Goal: Task Accomplishment & Management: Complete application form

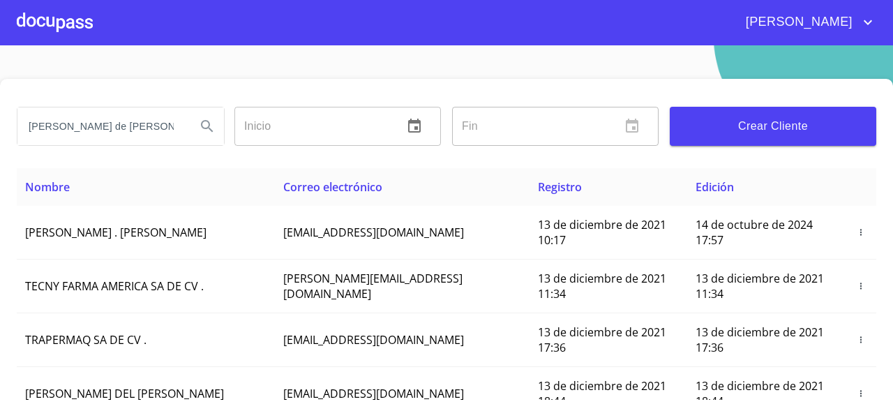
click at [33, 34] on div at bounding box center [55, 22] width 76 height 45
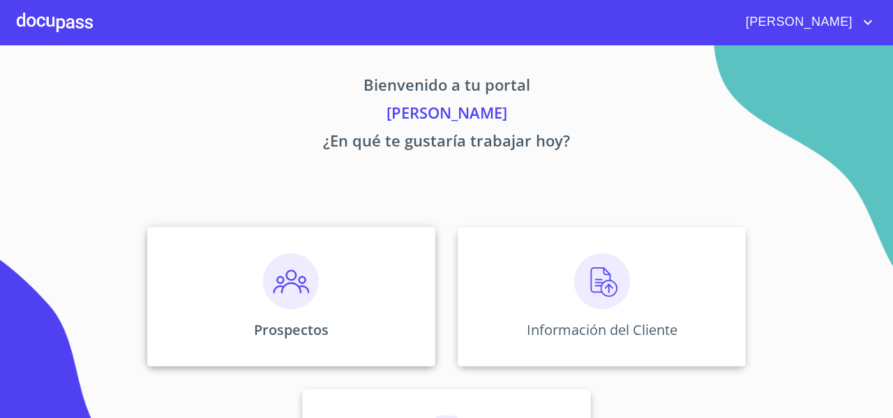
click at [269, 280] on img at bounding box center [291, 281] width 56 height 56
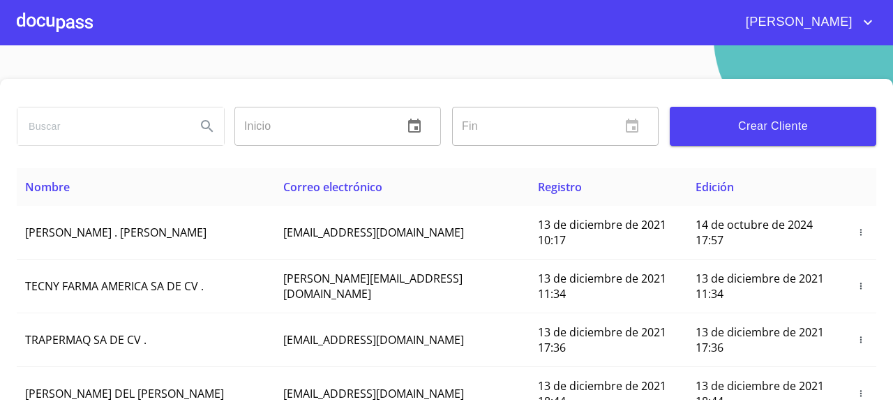
click at [716, 128] on span "Crear Cliente" at bounding box center [773, 127] width 184 height 20
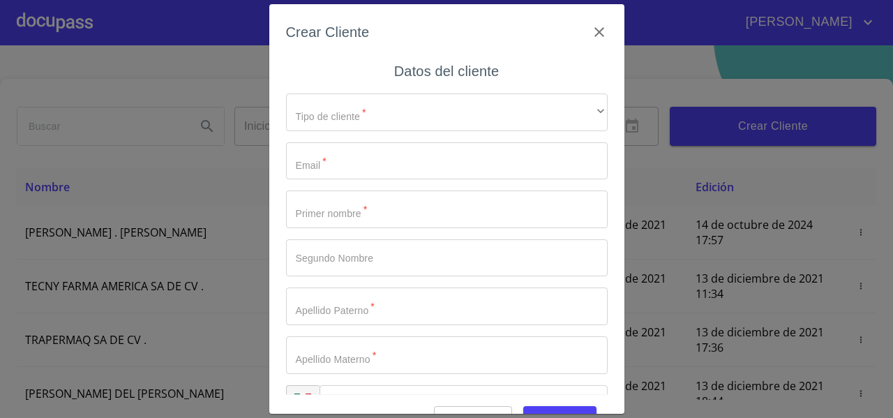
click at [407, 131] on div "Tipo de cliente   * ​ ​ Email   * ​ Primer nombre   * ​ Segundo Nombre ​ Apelli…" at bounding box center [447, 258] width 322 height 352
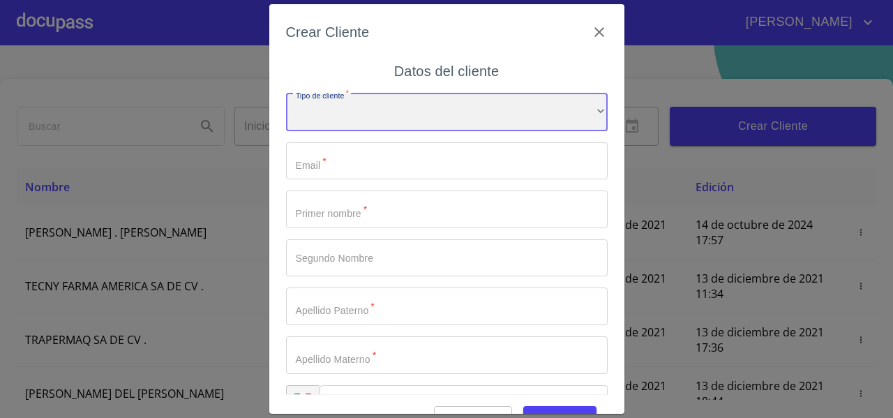
click at [379, 117] on div "​" at bounding box center [447, 113] width 322 height 38
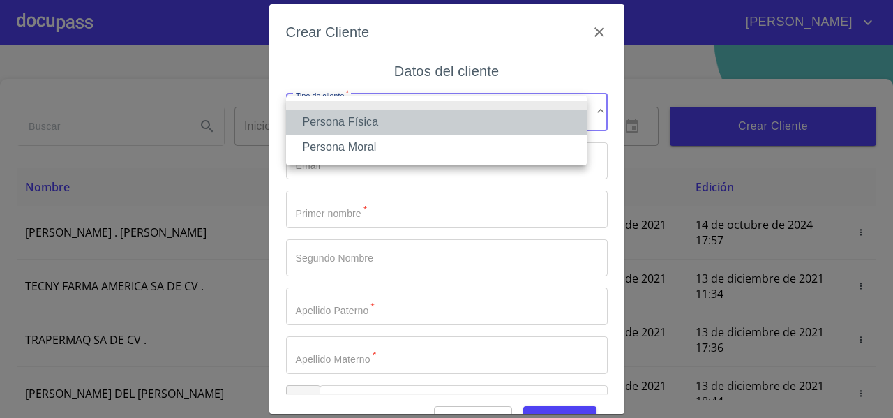
click at [352, 123] on li "Persona Física" at bounding box center [436, 122] width 301 height 25
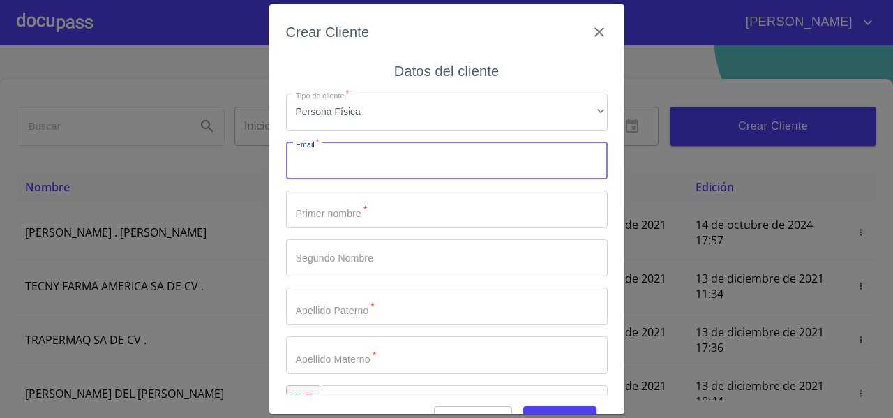
click at [330, 172] on input "Tipo de cliente   *" at bounding box center [447, 161] width 322 height 38
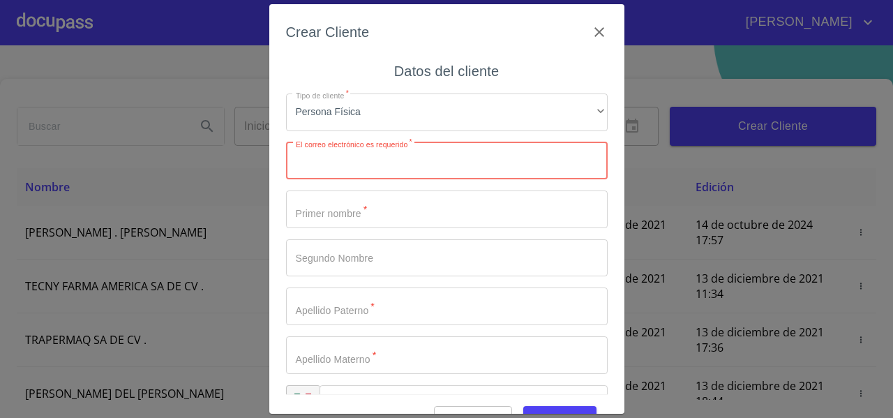
click at [424, 168] on input "Tipo de cliente   *" at bounding box center [447, 161] width 322 height 38
paste input "[EMAIL_ADDRESS][DOMAIN_NAME]"
click at [325, 163] on input "[EMAIL_ADDRESS][DOMAIN_NAME]" at bounding box center [422, 161] width 273 height 38
type input "[EMAIL_ADDRESS][DOMAIN_NAME]"
click at [322, 204] on input "Tipo de cliente   *" at bounding box center [447, 210] width 322 height 38
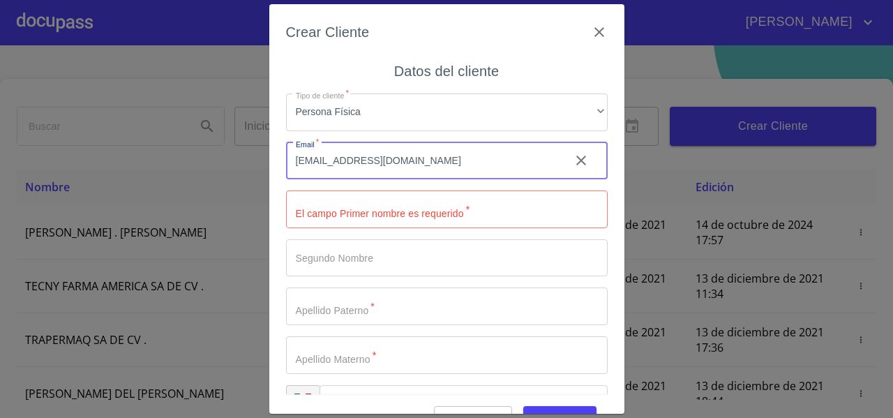
drag, startPoint x: 417, startPoint y: 161, endPoint x: 283, endPoint y: 163, distance: 134.0
click at [283, 163] on div "Crear Cliente Datos del cliente Tipo de cliente   * Persona Física ​ Email   * …" at bounding box center [446, 209] width 355 height 410
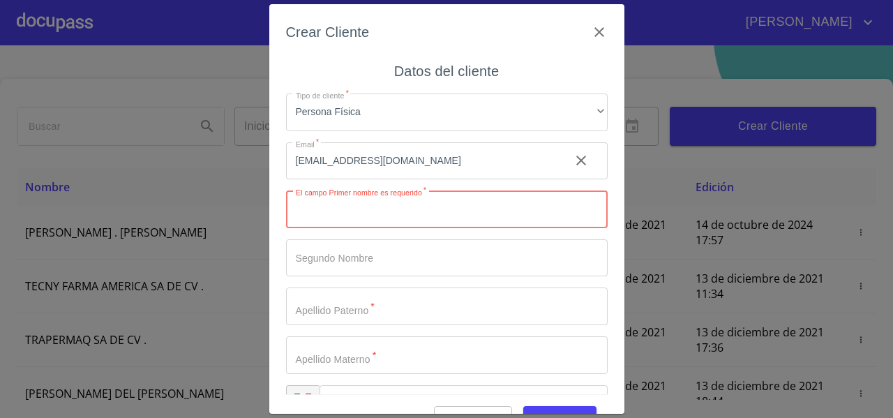
click at [354, 208] on input "Tipo de cliente   *" at bounding box center [447, 210] width 322 height 38
click at [362, 215] on input "Tipo de cliente   *" at bounding box center [447, 210] width 322 height 38
paste input "[PERSON_NAME]"
type input "[PERSON_NAME]"
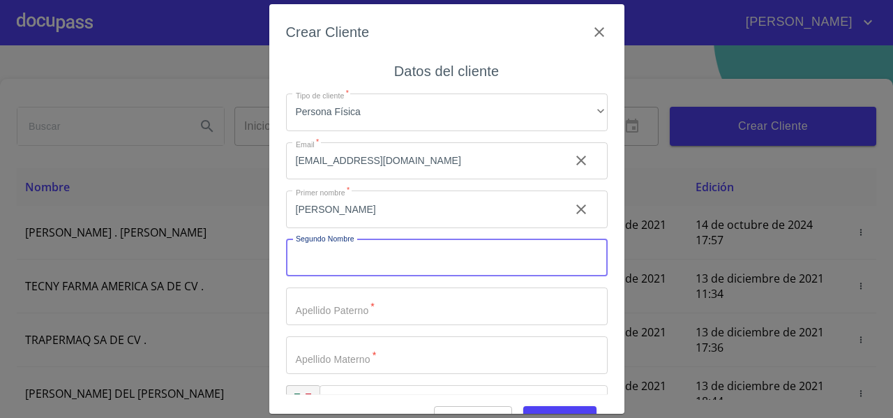
click at [390, 254] on input "Tipo de cliente   *" at bounding box center [447, 258] width 322 height 38
paste input "DE [DEMOGRAPHIC_DATA]"
type input "DE [DEMOGRAPHIC_DATA]"
click at [338, 228] on input "Tipo de cliente   *" at bounding box center [422, 210] width 273 height 38
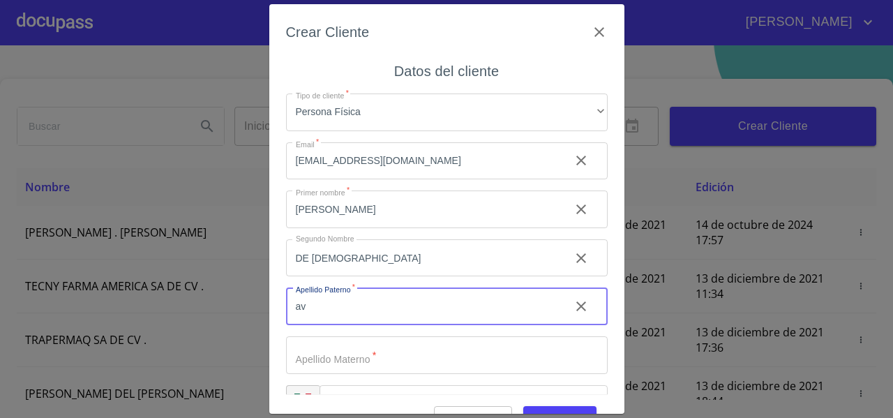
type input "a"
type input "AVAN"
click at [318, 228] on input "Tipo de cliente   *" at bounding box center [422, 210] width 273 height 38
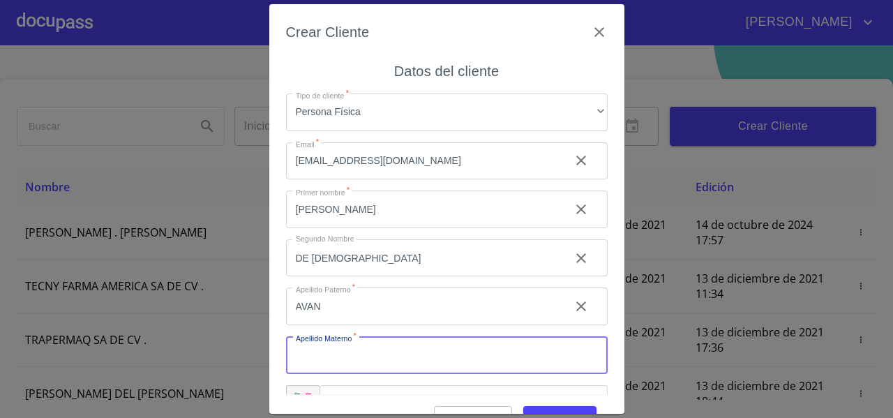
paste input "[PERSON_NAME]"
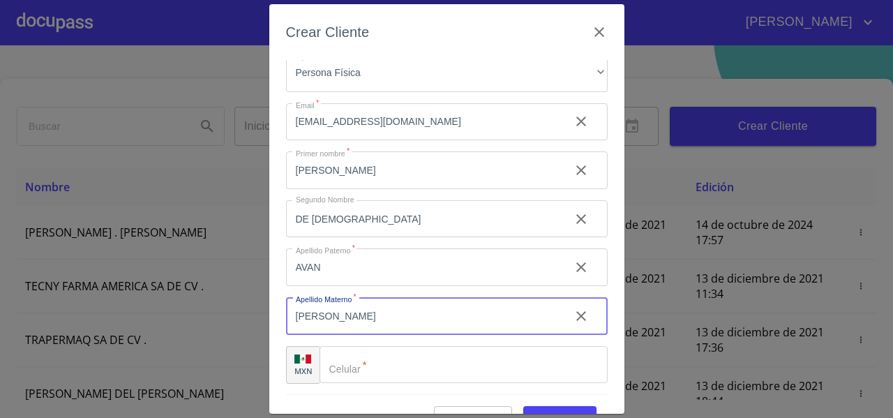
type input "[PERSON_NAME]"
click at [353, 372] on div "​" at bounding box center [464, 365] width 288 height 38
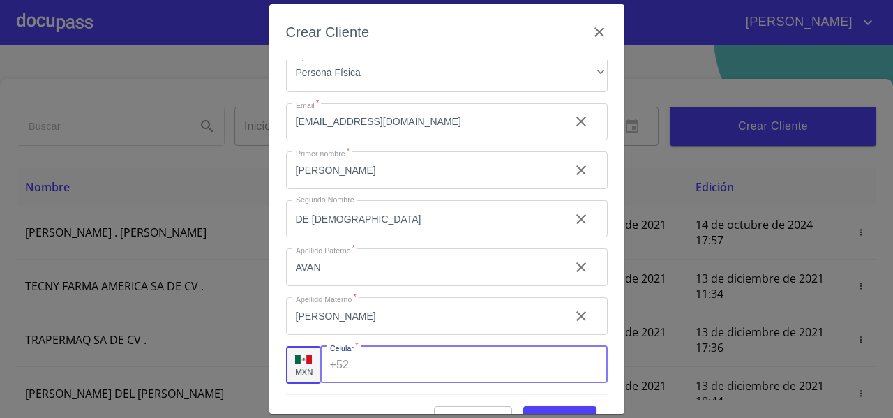
paste input "[PHONE_NUMBER]"
type input "[PHONE_NUMBER]"
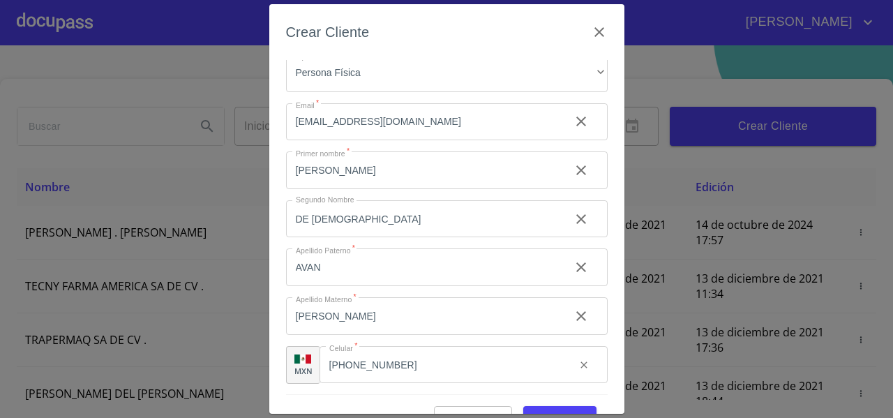
click at [281, 341] on div "Crear Cliente Datos del cliente Tipo de cliente   * Persona Física ​ Email   * …" at bounding box center [446, 209] width 355 height 410
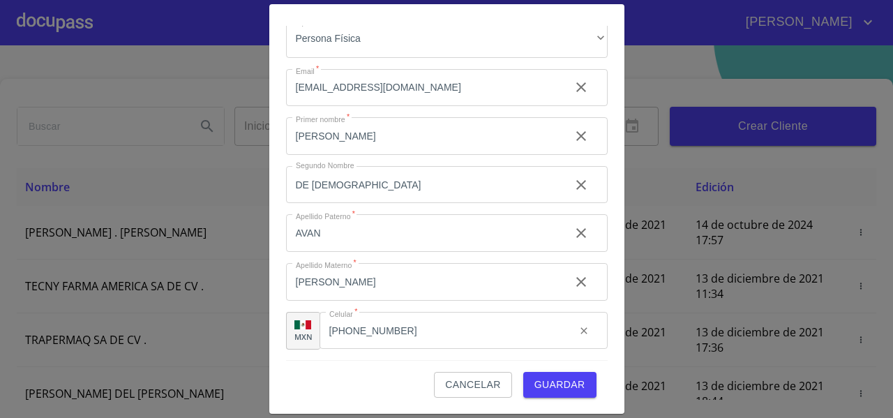
click at [556, 382] on span "Guardar" at bounding box center [560, 384] width 51 height 17
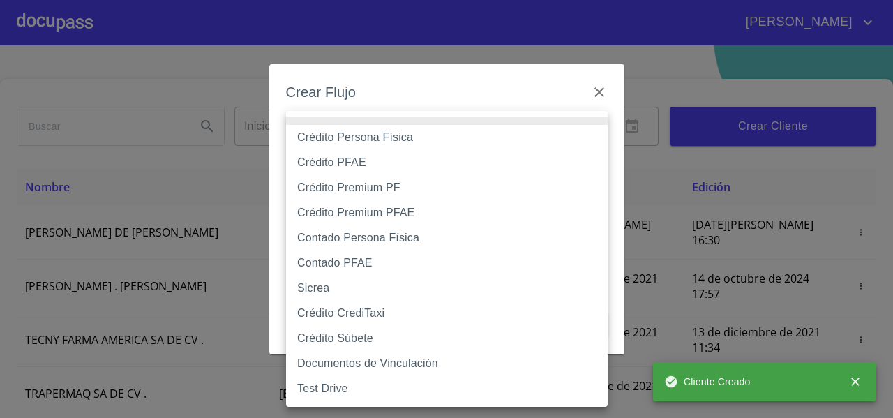
click at [378, 154] on body "[PERSON_NAME] ​ Fin ​ Crear Cliente Nombre Correo electrónico Registro Edición …" at bounding box center [446, 209] width 893 height 418
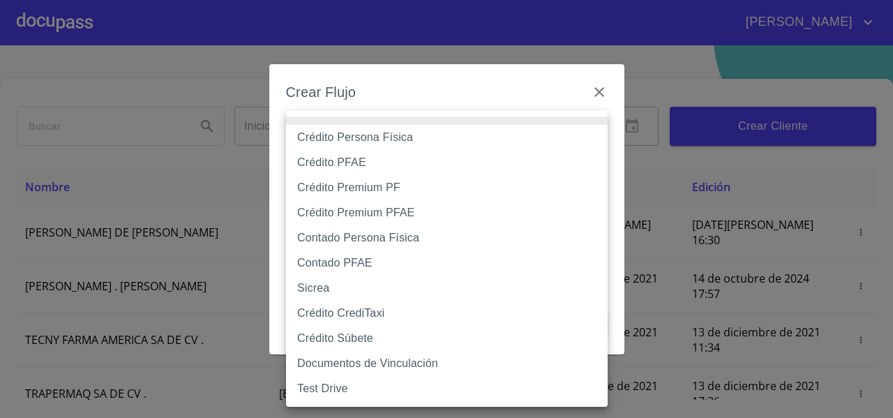
click at [368, 140] on li "Crédito Persona Física" at bounding box center [447, 137] width 322 height 25
type input "61b033e49b8c202ad5bb7912"
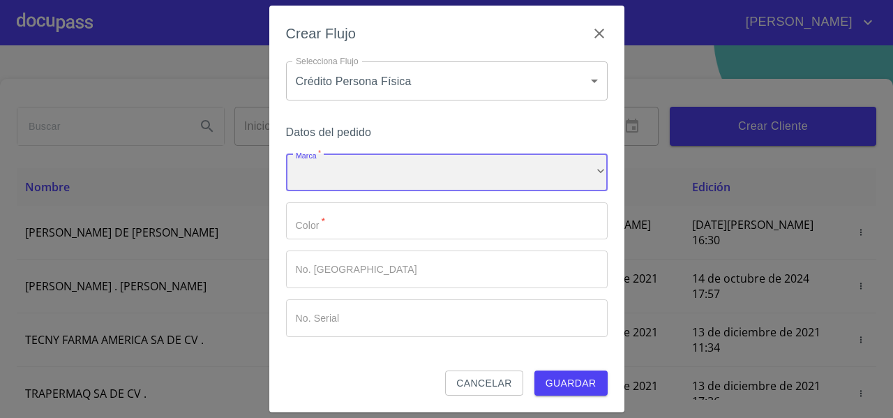
click at [325, 175] on div "​" at bounding box center [447, 173] width 322 height 38
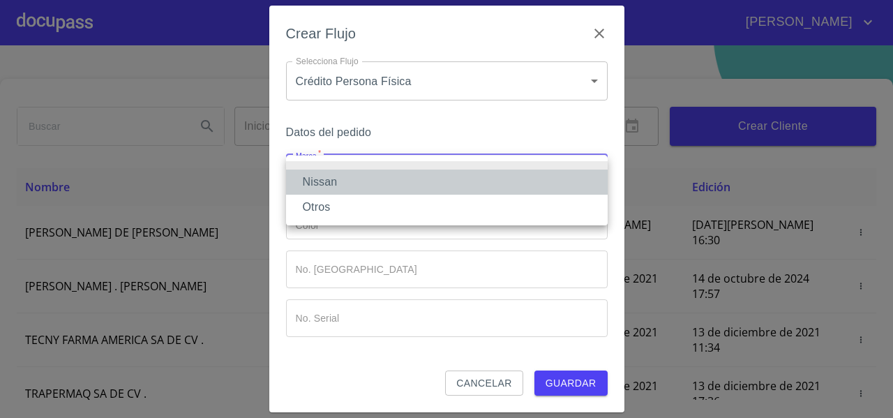
click at [318, 187] on li "Nissan" at bounding box center [447, 182] width 322 height 25
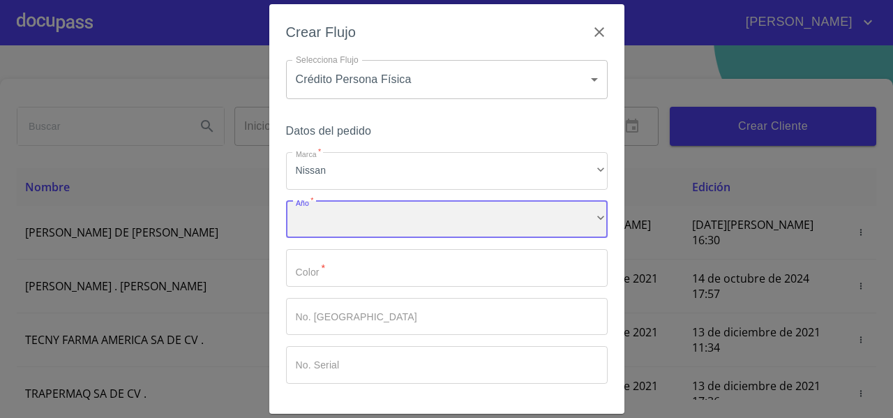
click at [332, 221] on div "​" at bounding box center [447, 220] width 322 height 38
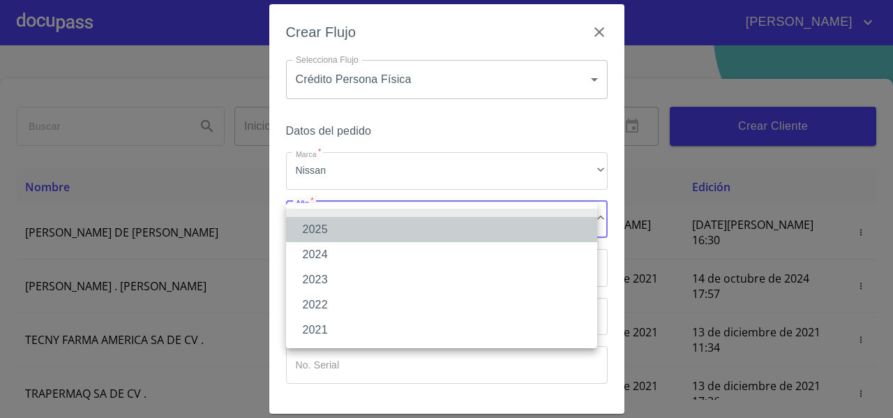
click at [325, 230] on li "2025" at bounding box center [441, 229] width 311 height 25
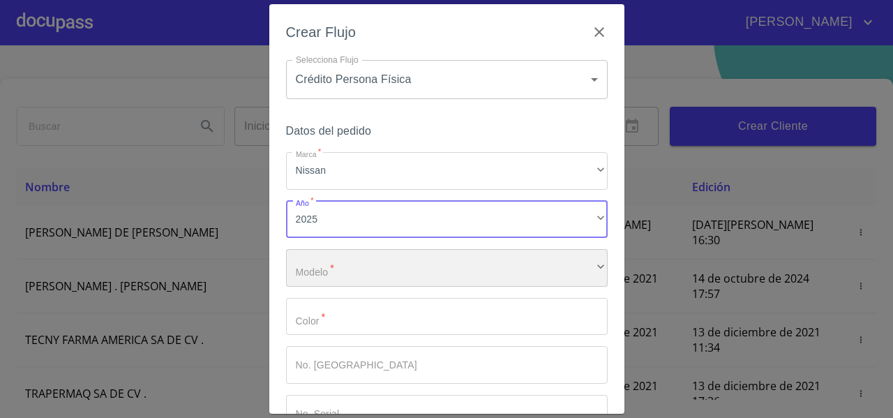
click at [322, 281] on div "​" at bounding box center [447, 268] width 322 height 38
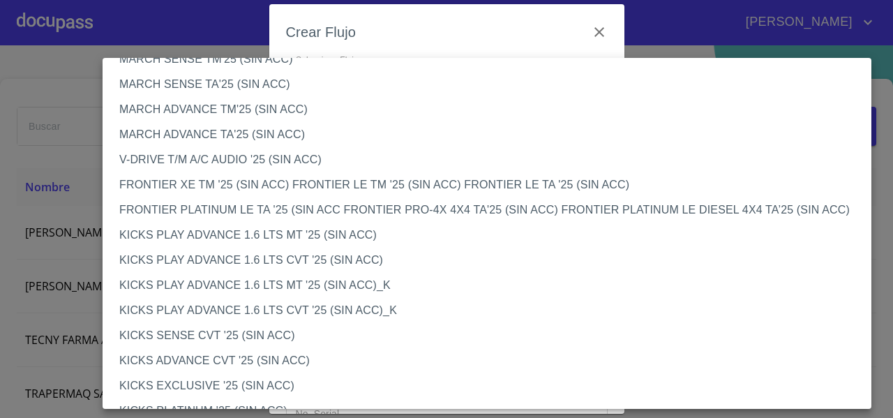
scroll to position [378, 0]
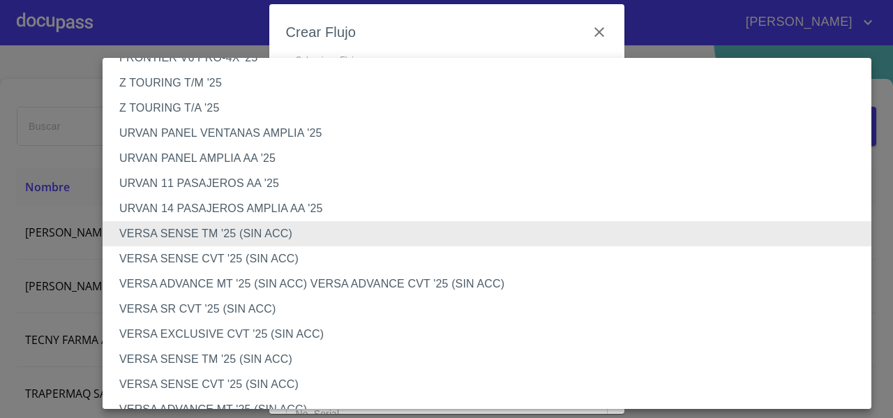
click at [198, 290] on li "VERSA ADVANCE MT '25 (SIN ACC) VERSA ADVANCE CVT '25 (SIN ACC)" at bounding box center [493, 283] width 780 height 25
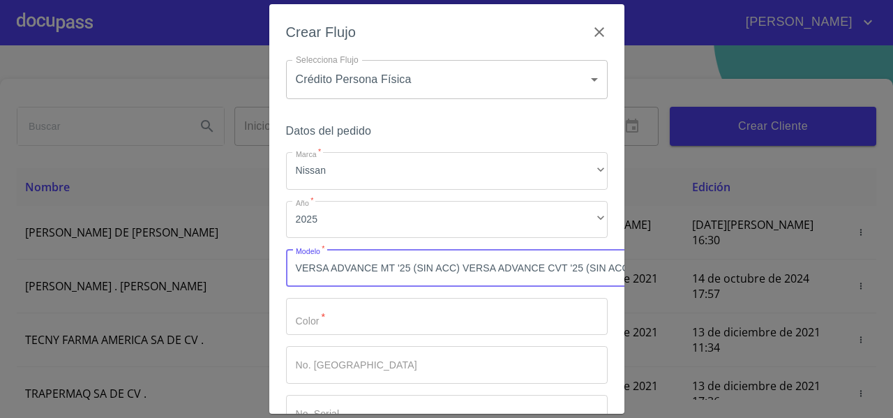
click at [316, 316] on input "Marca   *" at bounding box center [447, 317] width 322 height 38
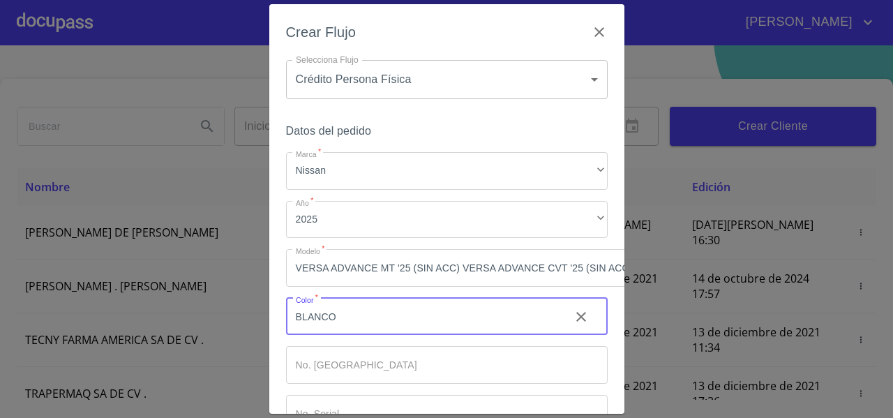
type input "BLANCO"
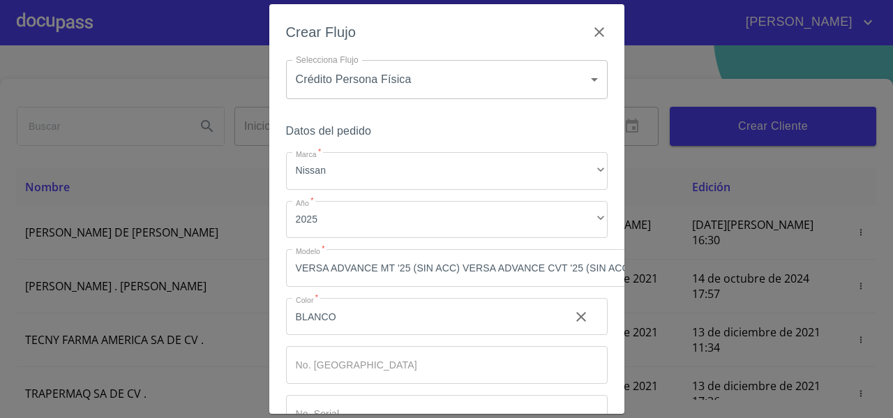
scroll to position [105, 0]
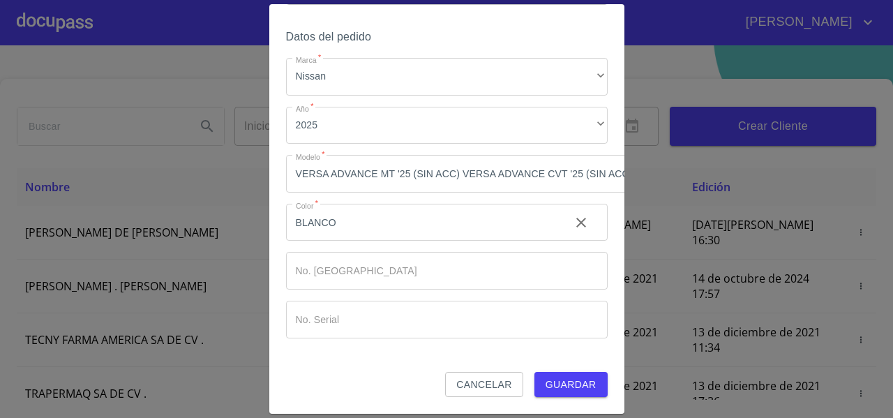
click at [588, 377] on button "Guardar" at bounding box center [571, 385] width 73 height 26
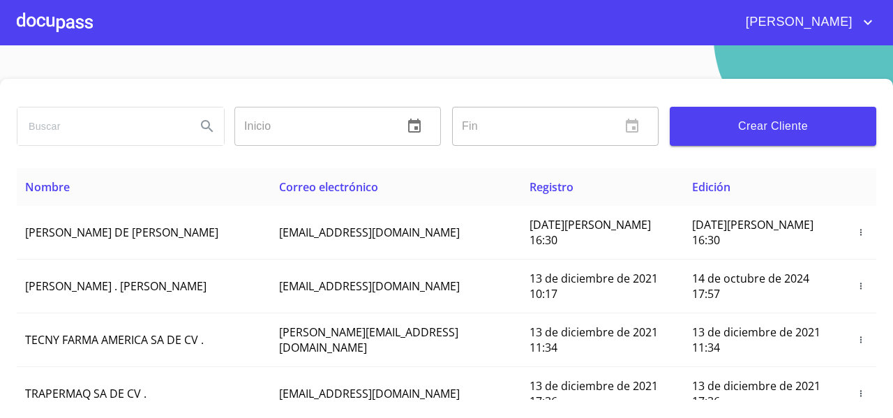
click at [38, 17] on div at bounding box center [55, 22] width 76 height 45
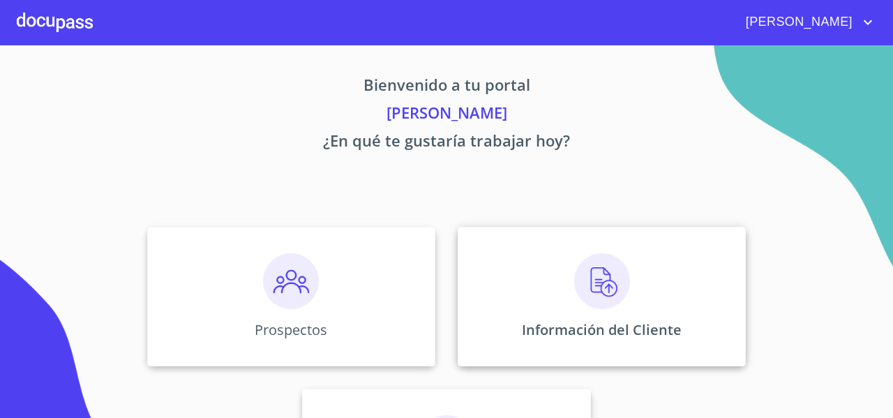
click at [482, 281] on div "Información del Cliente" at bounding box center [602, 297] width 288 height 140
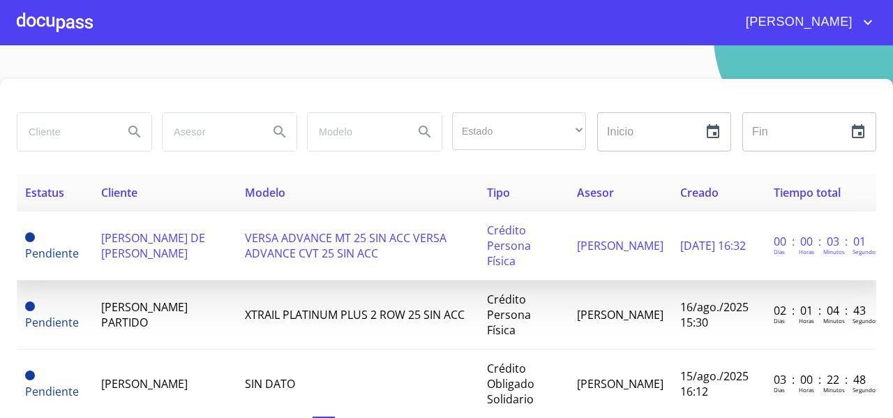
click at [176, 260] on td "[PERSON_NAME] DE [PERSON_NAME]" at bounding box center [165, 245] width 144 height 69
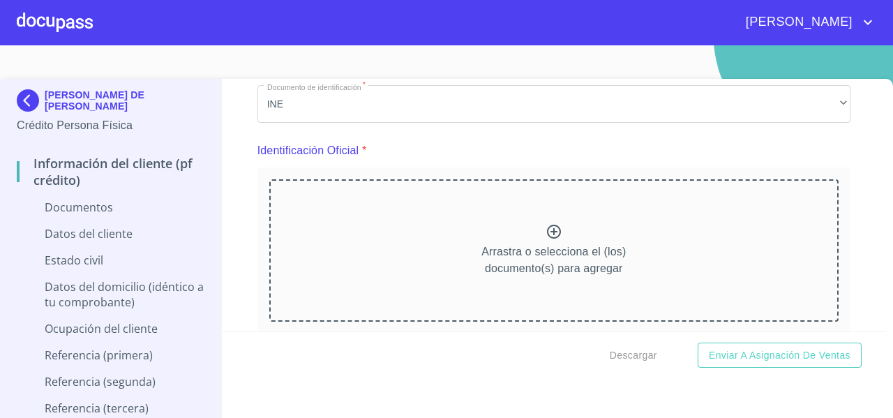
scroll to position [115, 0]
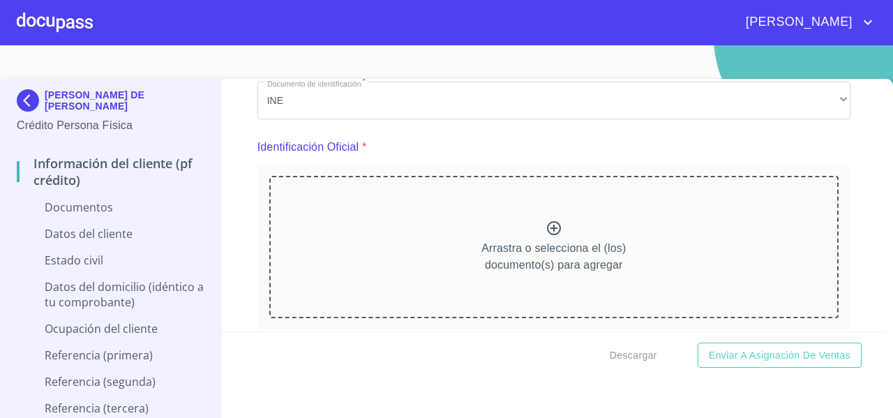
click at [550, 237] on div "Arrastra o selecciona el (los) documento(s) para agregar" at bounding box center [553, 247] width 569 height 142
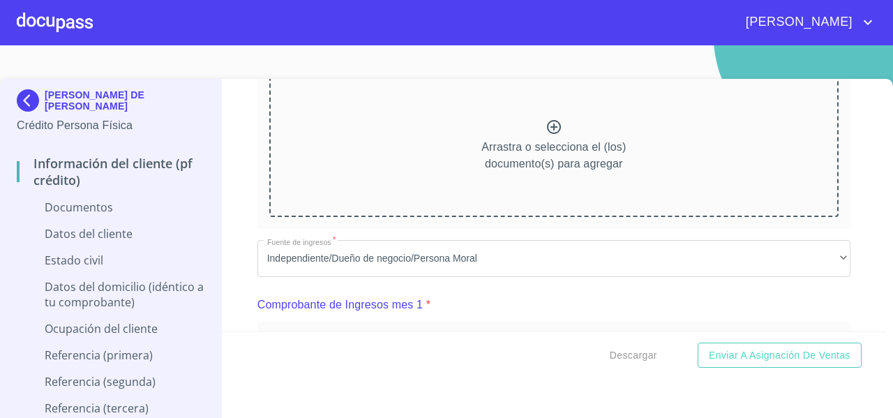
scroll to position [767, 0]
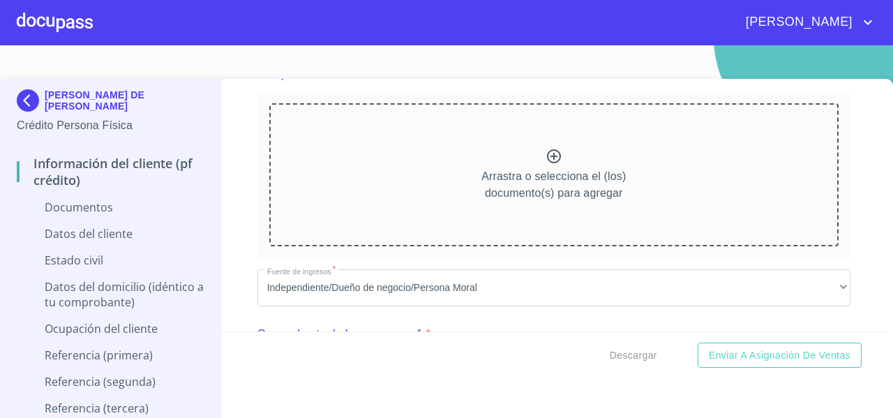
click at [493, 170] on p "Arrastra o selecciona el (los) documento(s) para agregar" at bounding box center [554, 184] width 144 height 33
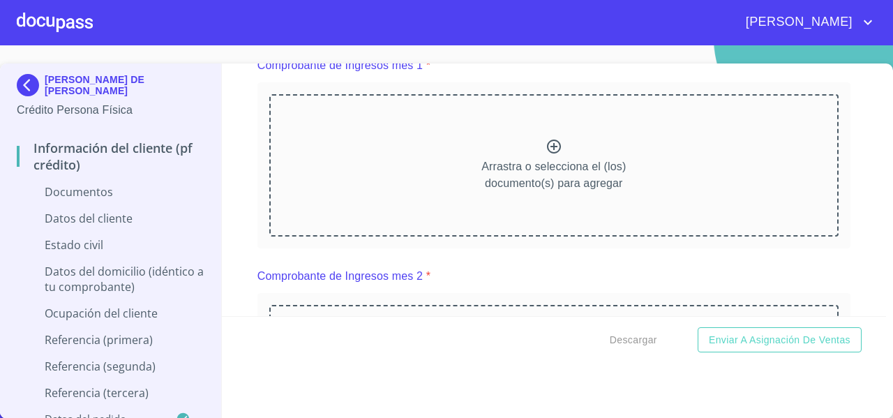
scroll to position [1385, 0]
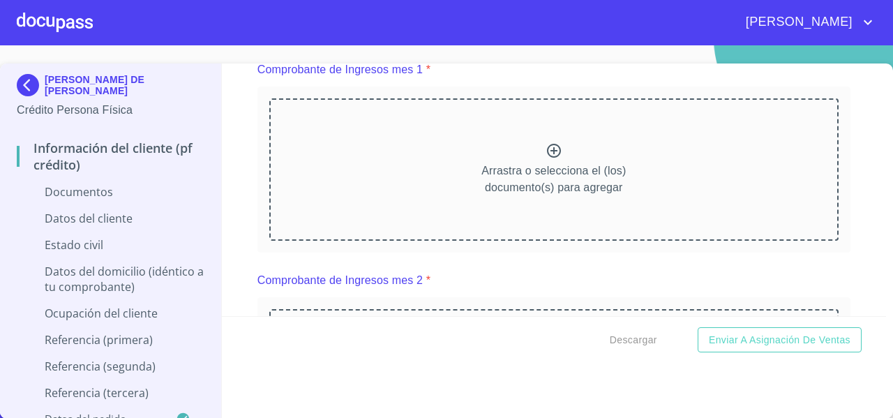
click at [447, 194] on div "Arrastra o selecciona el (los) documento(s) para agregar" at bounding box center [553, 169] width 569 height 142
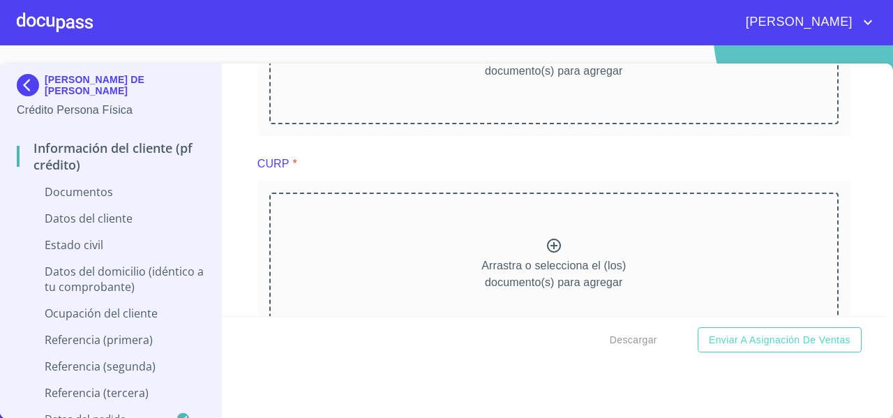
scroll to position [1945, 0]
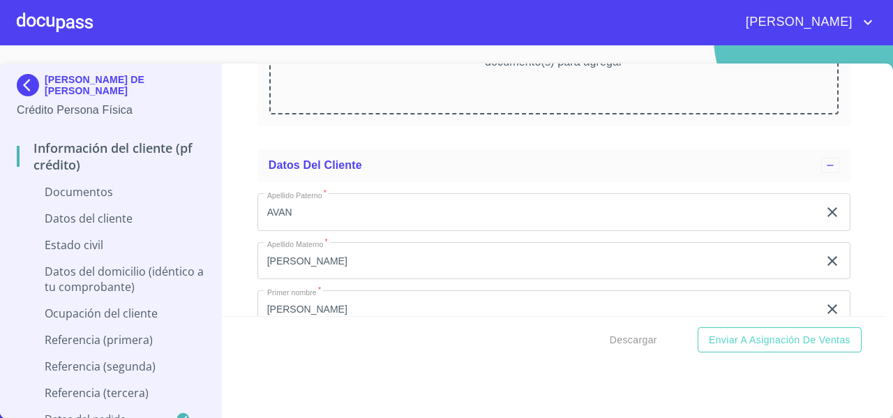
scroll to position [2538, 0]
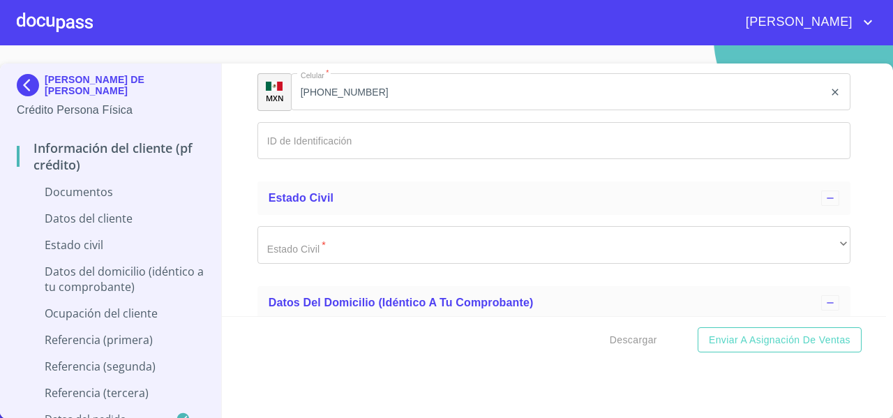
scroll to position [3027, 0]
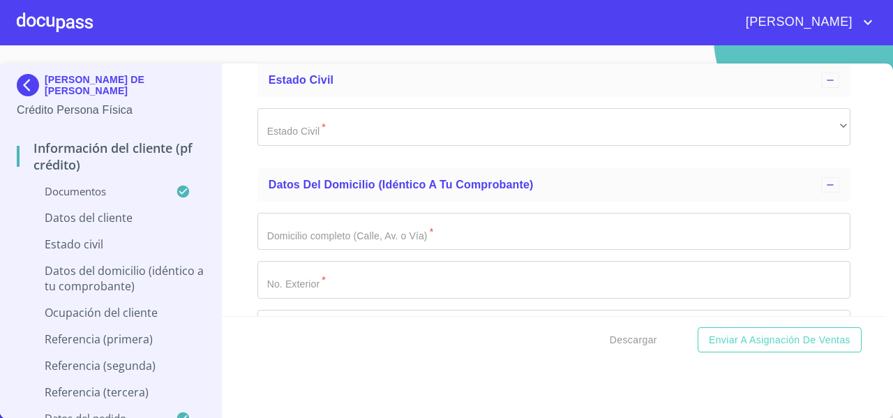
scroll to position [3591, 0]
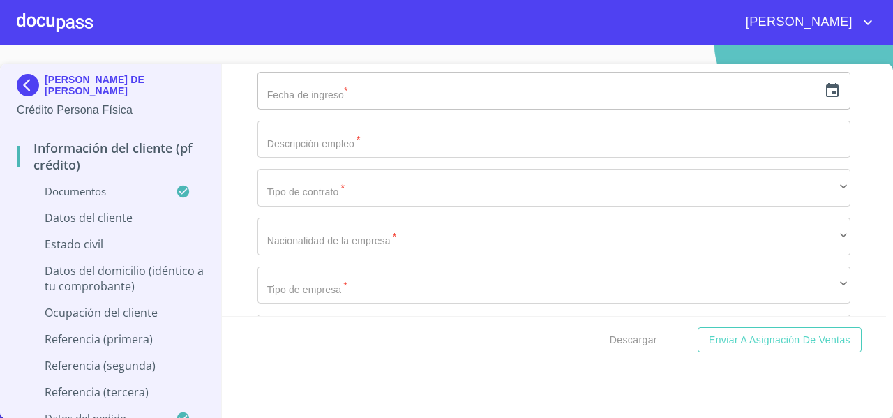
scroll to position [4365, 0]
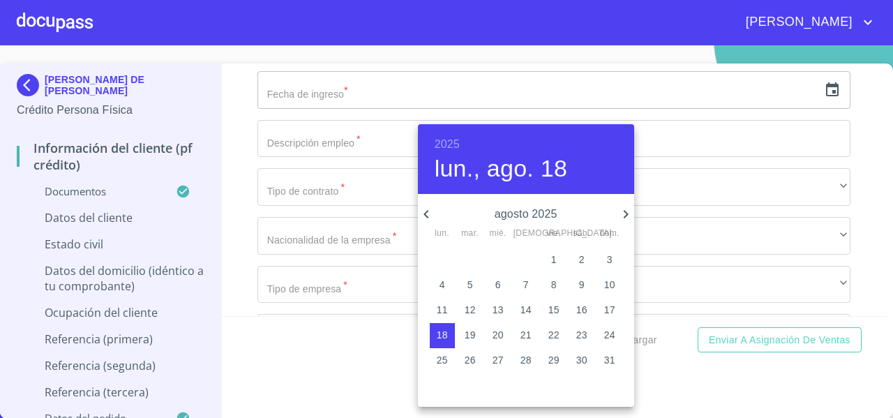
click at [444, 143] on h6 "2025" at bounding box center [447, 145] width 25 height 20
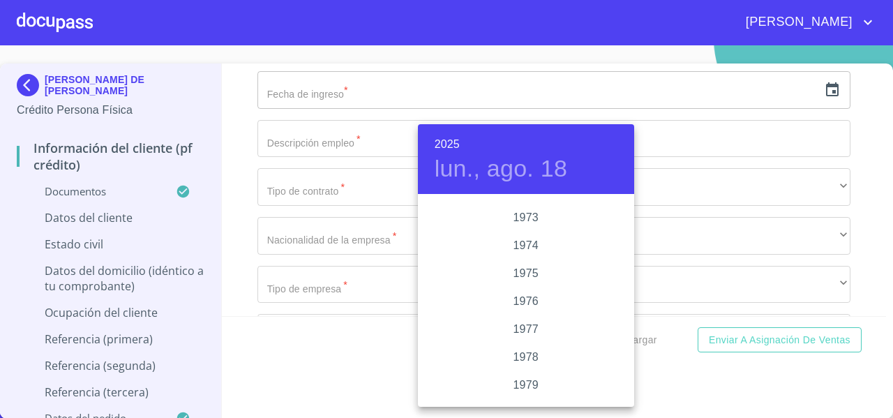
scroll to position [1341, 0]
click at [523, 383] on div "1979" at bounding box center [526, 377] width 216 height 28
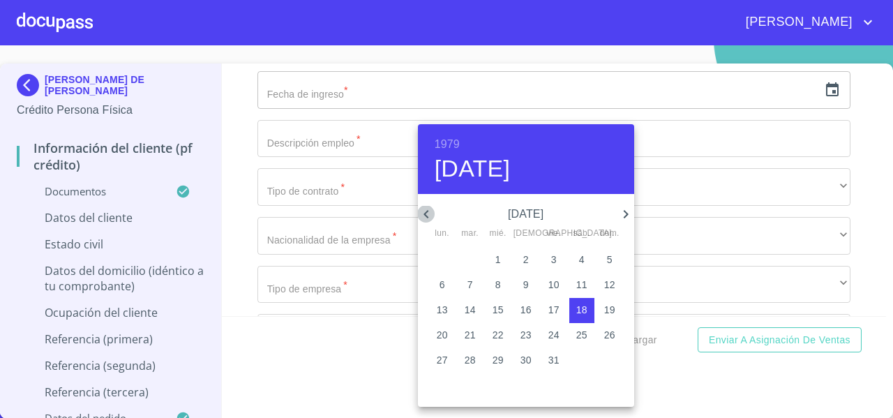
click at [426, 217] on icon "button" at bounding box center [426, 214] width 17 height 17
click at [429, 217] on icon "button" at bounding box center [426, 214] width 17 height 17
click at [433, 218] on icon "button" at bounding box center [426, 214] width 17 height 17
click at [445, 281] on span "2" at bounding box center [442, 285] width 25 height 14
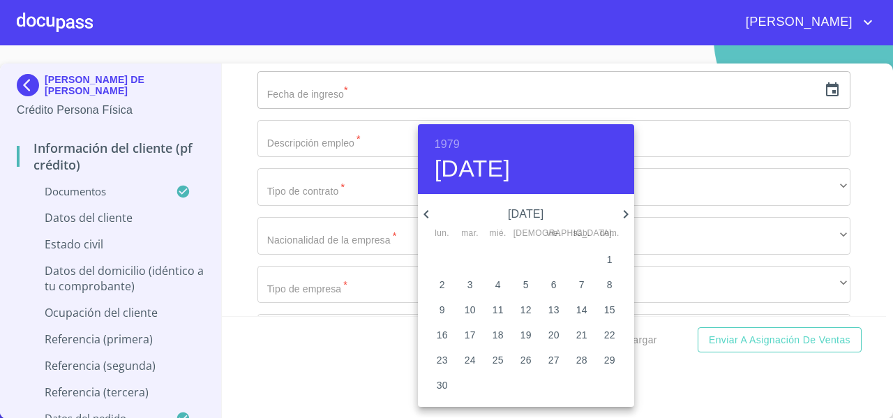
type input "[DATE]"
click at [241, 211] on div at bounding box center [446, 209] width 893 height 418
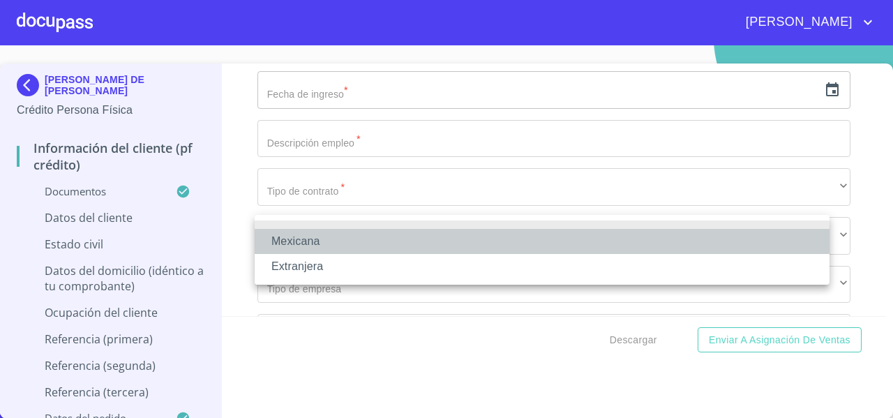
click at [265, 230] on li "Mexicana" at bounding box center [542, 241] width 575 height 25
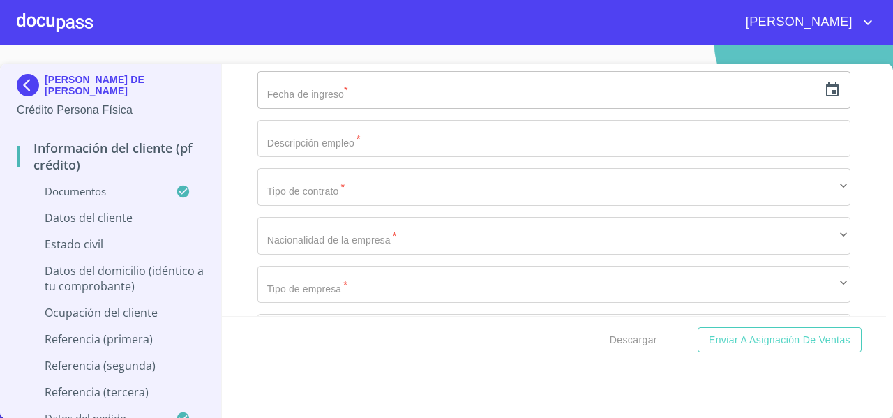
click at [230, 195] on div "Información del cliente (PF crédito) Documentos Documento de identificación   *…" at bounding box center [554, 190] width 665 height 253
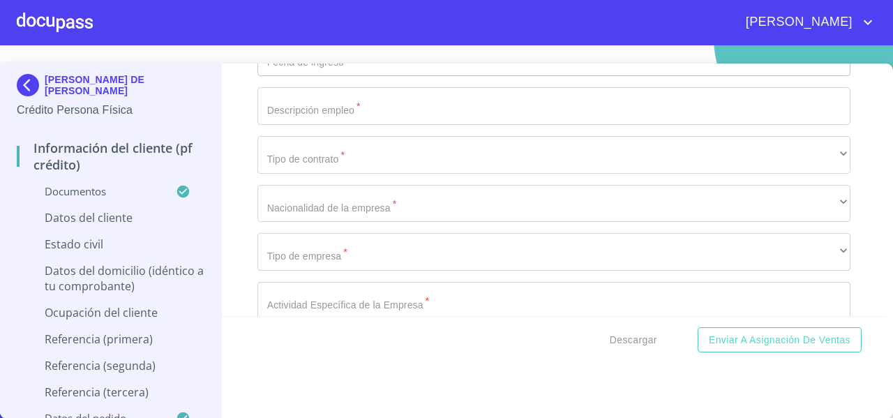
scroll to position [4501, 0]
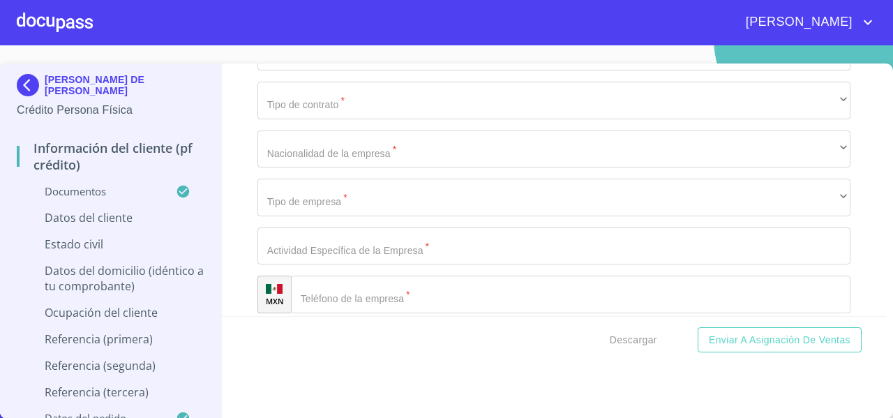
type input "[GEOGRAPHIC_DATA]"
click at [234, 202] on div "Información del cliente (PF crédito) Documentos Documento de identificación   *…" at bounding box center [554, 190] width 665 height 253
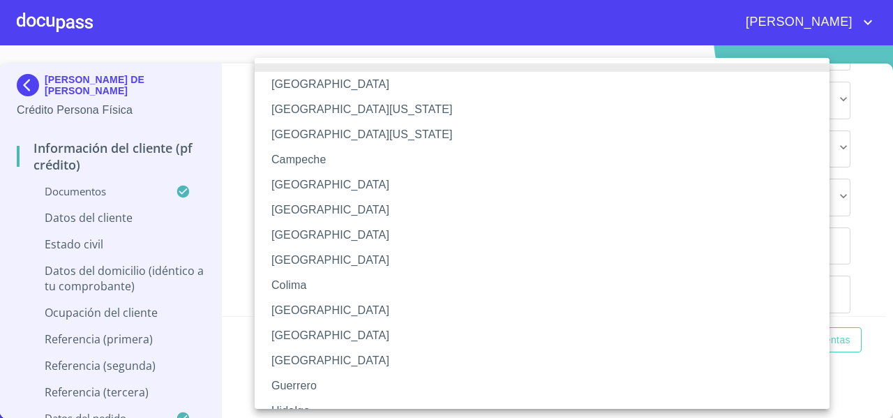
scroll to position [202, 0]
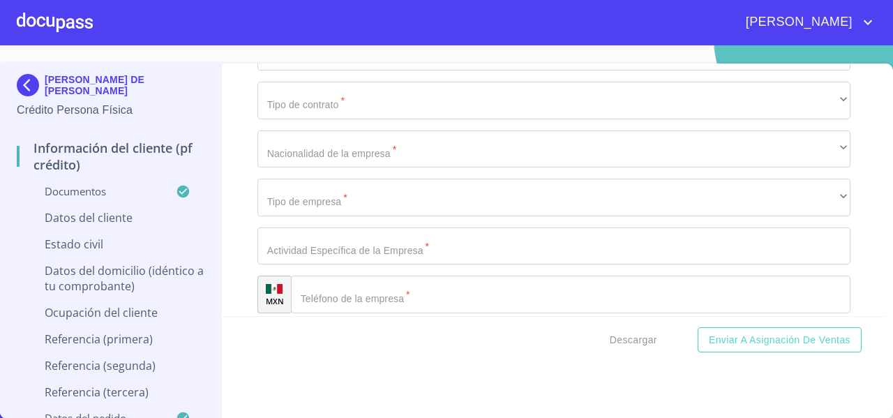
click at [238, 237] on div "Información del cliente (PF crédito) Documentos Documento de identificación   *…" at bounding box center [554, 190] width 665 height 253
paste input "AALJ790402HJCVPS00"
type input "AALJ790402HJCVPS00"
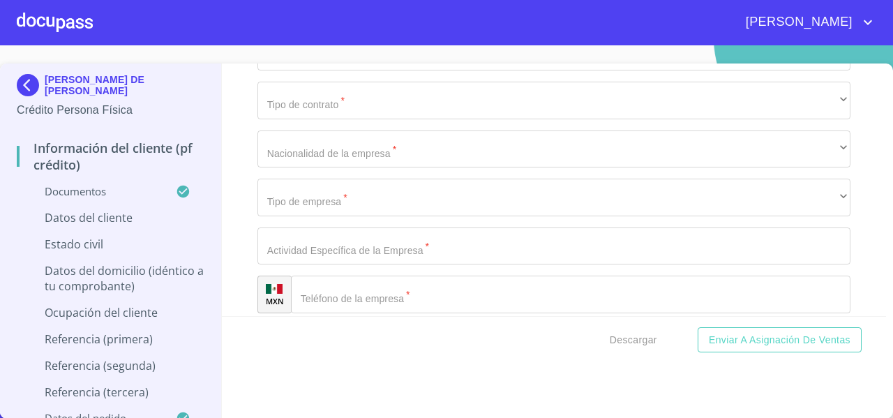
click at [232, 218] on div "Información del cliente (PF crédito) Documentos Documento de identificación   *…" at bounding box center [554, 190] width 665 height 253
paste input "AALJ790402"
type input "AALJ7904025N3"
click at [248, 279] on div "Información del cliente (PF crédito) Documentos Documento de identificación   *…" at bounding box center [554, 190] width 665 height 253
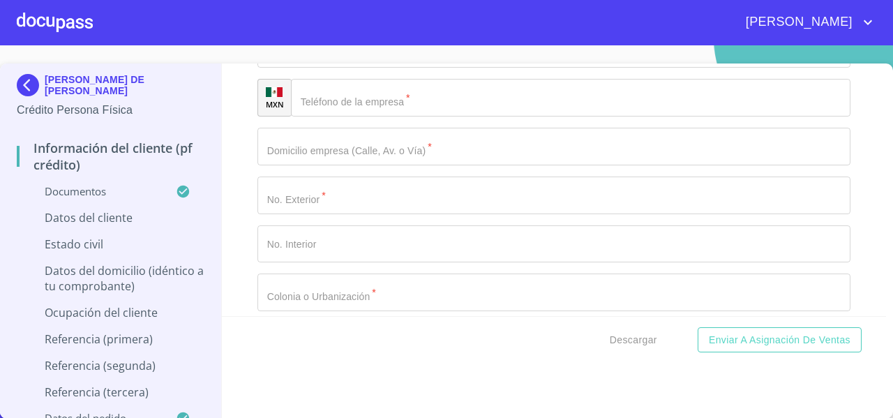
scroll to position [4696, 0]
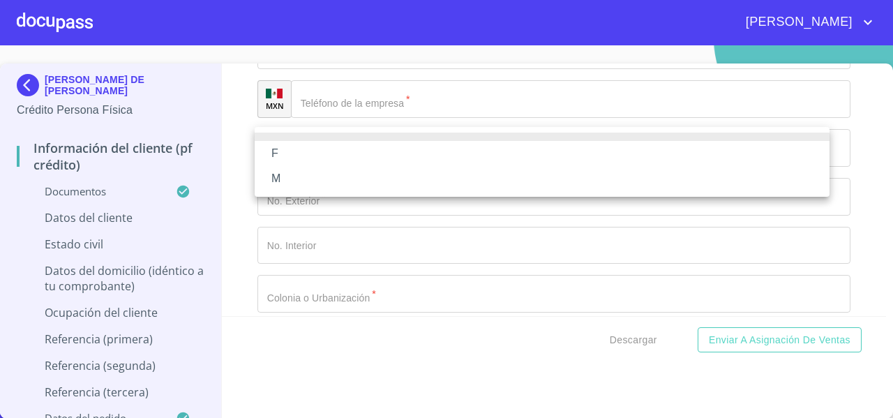
click at [287, 174] on li "M" at bounding box center [542, 178] width 575 height 25
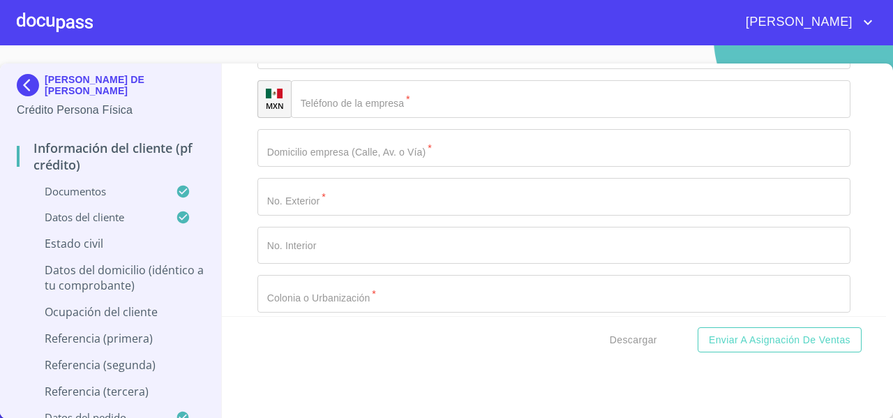
click at [222, 188] on div "Información del cliente (PF crédito) Documentos Documento de identificación   *…" at bounding box center [554, 190] width 665 height 253
type input "1350359411"
click at [236, 237] on div "Información del cliente (PF crédito) Documentos Documento de identificación   *…" at bounding box center [554, 190] width 665 height 253
click at [240, 286] on div "Información del cliente (PF crédito) Documentos Documento de identificación   *…" at bounding box center [554, 190] width 665 height 253
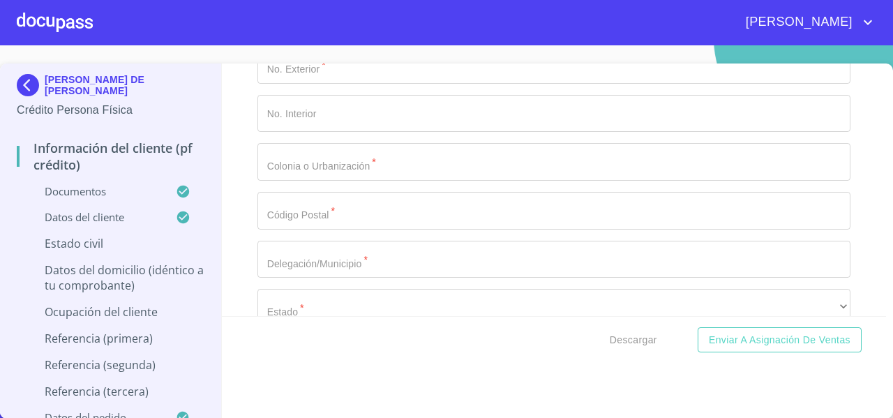
scroll to position [4833, 0]
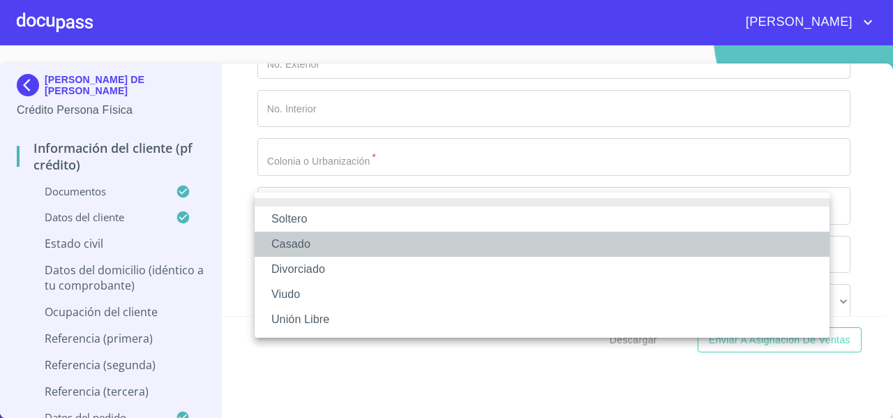
click at [300, 244] on li "Casado" at bounding box center [542, 244] width 575 height 25
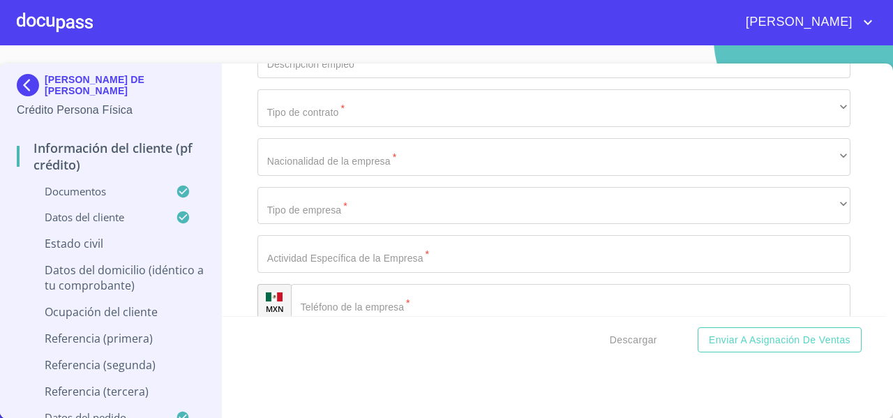
scroll to position [4888, 0]
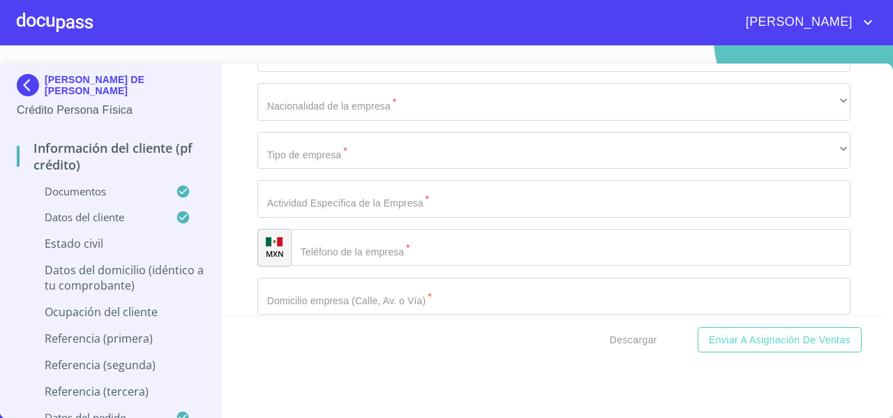
type input "."
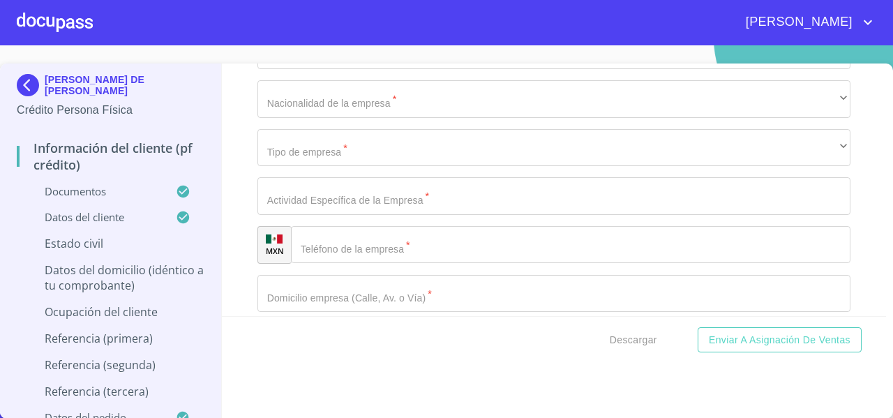
scroll to position [5047, 0]
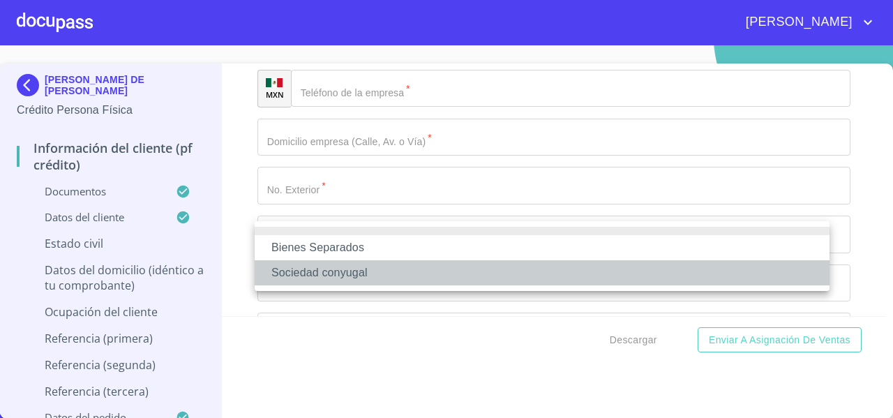
click at [298, 271] on li "Sociedad conyugal" at bounding box center [542, 272] width 575 height 25
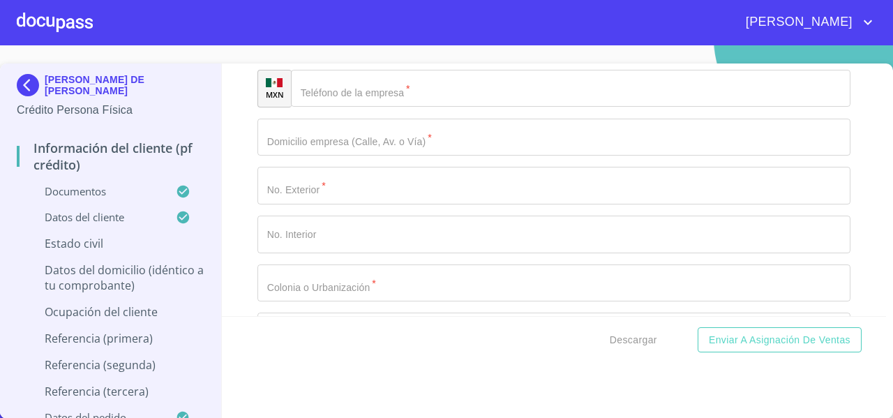
click at [232, 260] on div "Información del cliente (PF crédito) Documentos Documento de identificación   *…" at bounding box center [554, 190] width 665 height 253
type input "0"
click at [242, 291] on div "Información del cliente (PF crédito) Documentos Documento de identificación   *…" at bounding box center [554, 190] width 665 height 253
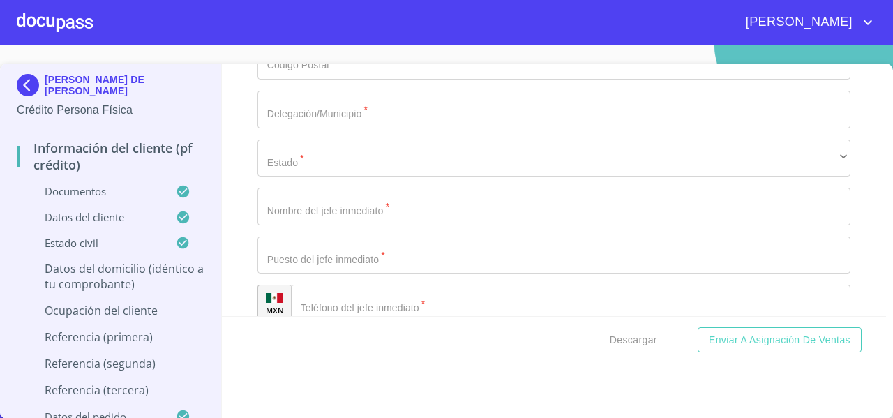
scroll to position [5319, 0]
type input "V"
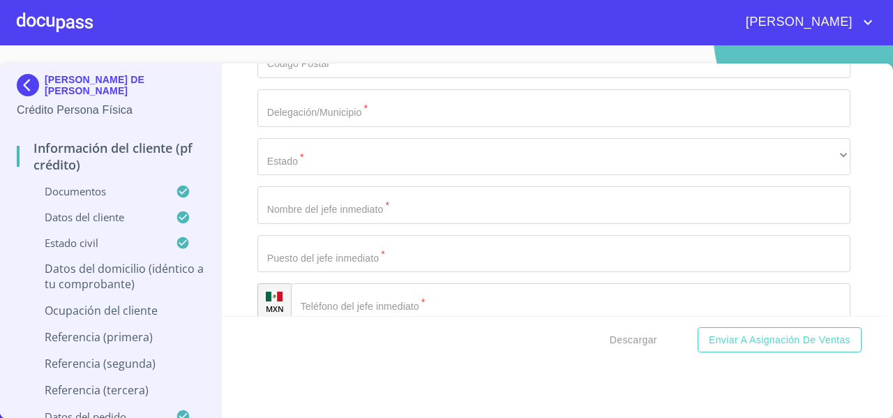
paste input "PRIV PTO TENACATITA"
type input "PRIV PTO TENACATITA"
type input "1101"
click at [237, 244] on div "Información del cliente (PF crédito) Documentos Documento de identificación   *…" at bounding box center [554, 190] width 665 height 253
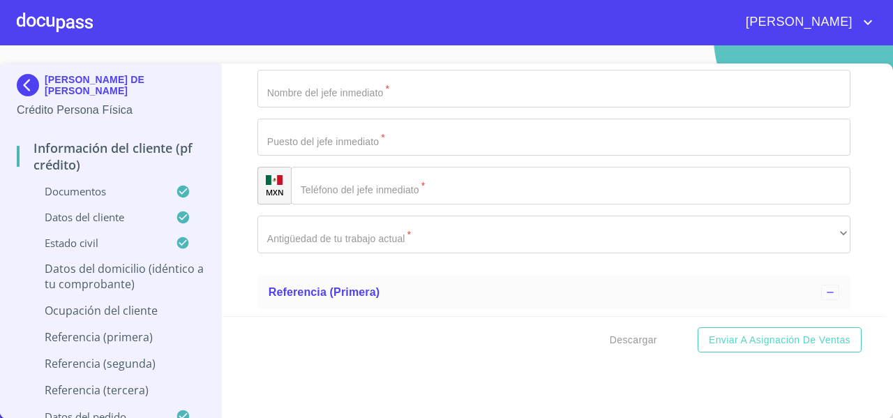
scroll to position [5511, 0]
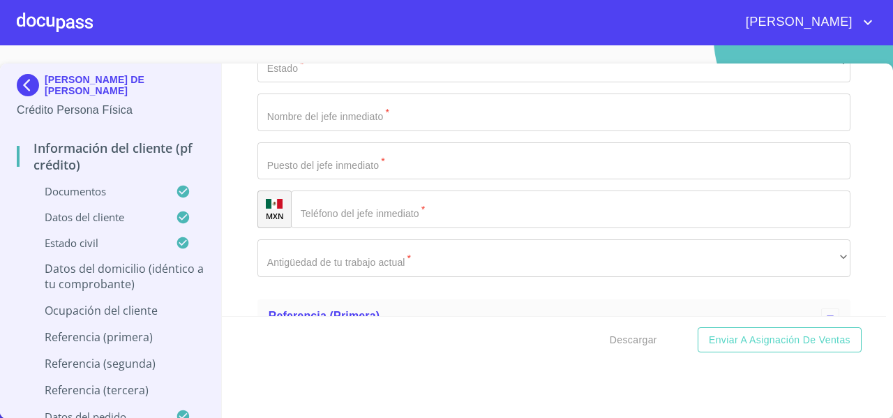
scroll to position [5411, 0]
type input "A"
click at [237, 198] on div "Información del cliente (PF crédito) Documentos Documento de identificación   *…" at bounding box center [554, 190] width 665 height 253
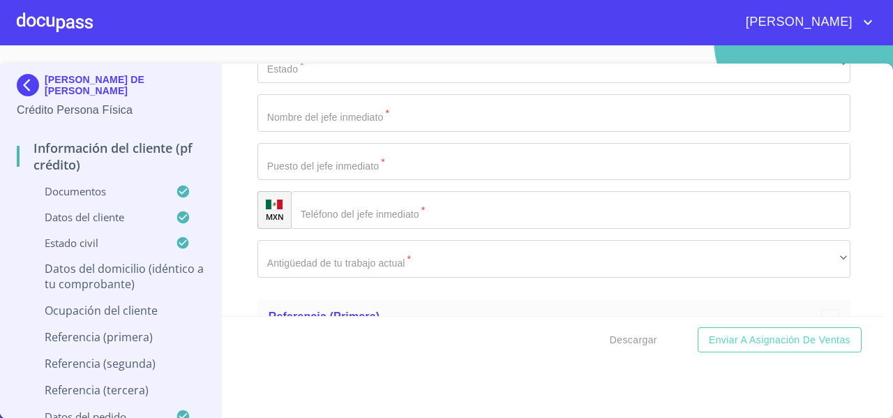
paste input "PTO MEXICO PTO I MUJERES"
click at [234, 233] on div "Información del cliente (PF crédito) Documentos Documento de identificación   *…" at bounding box center [554, 190] width 665 height 253
type input "PTO MEXICO Y PTO I MUJERES"
click at [230, 253] on div "Información del cliente (PF crédito) Documentos Documento de identificación   *…" at bounding box center [554, 190] width 665 height 253
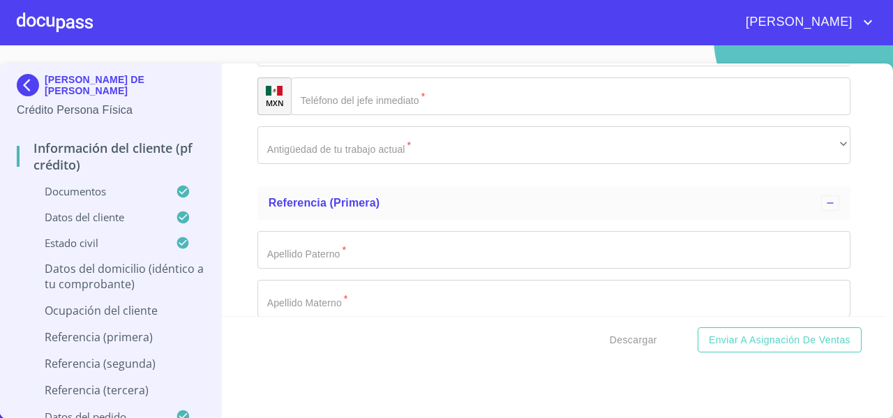
scroll to position [5530, 0]
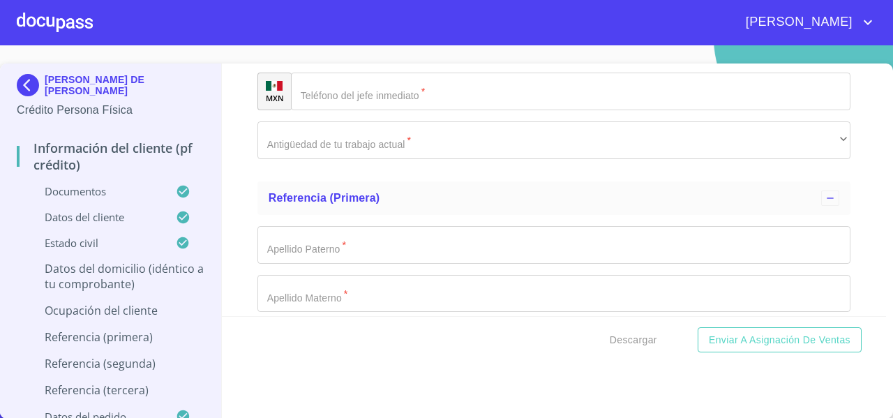
type input "[GEOGRAPHIC_DATA]"
click at [248, 186] on div "Información del cliente (PF crédito) Documentos Documento de identificación   *…" at bounding box center [554, 190] width 665 height 253
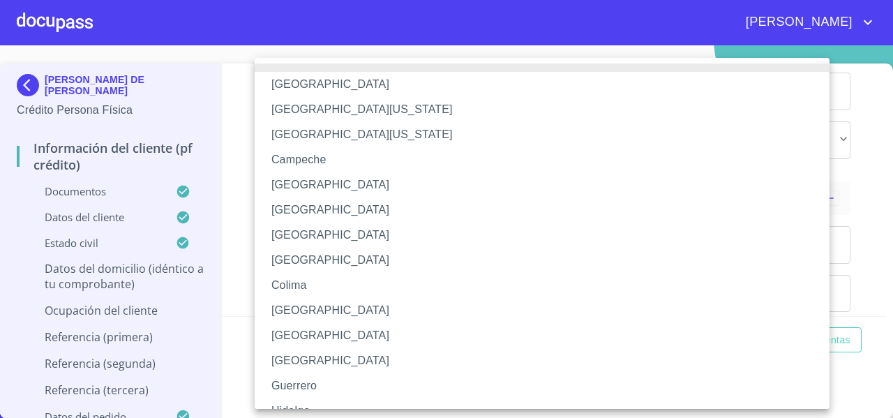
scroll to position [202, 0]
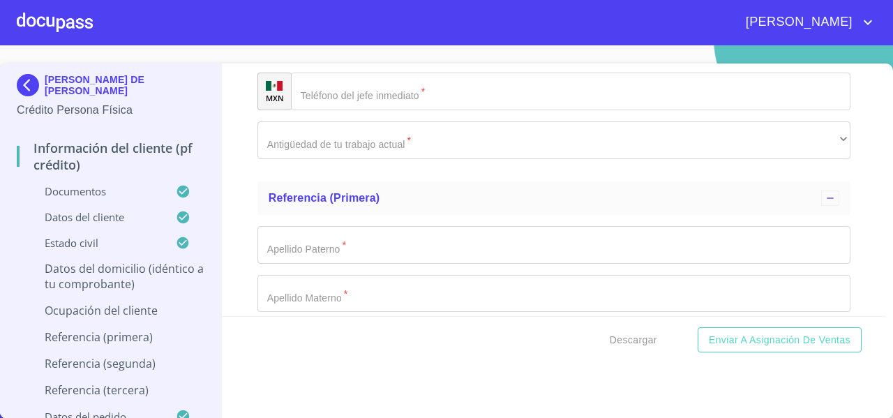
click at [251, 237] on div "Información del cliente (PF crédito) Documentos Documento de identificación   *…" at bounding box center [554, 190] width 665 height 253
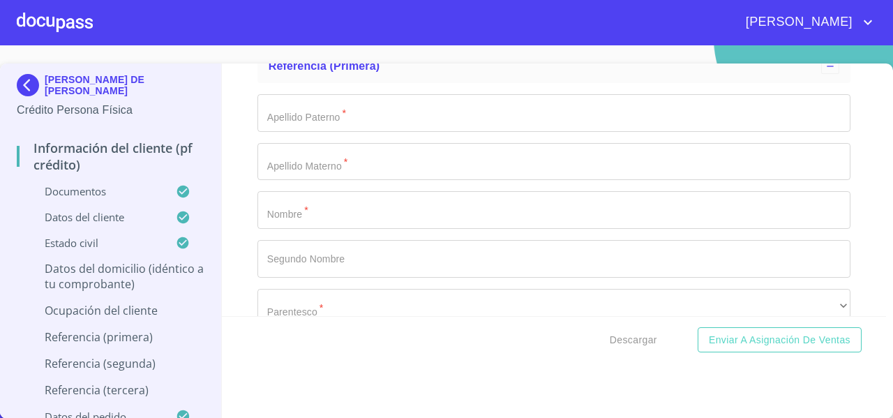
scroll to position [5663, 0]
type input "ZAPOPAN"
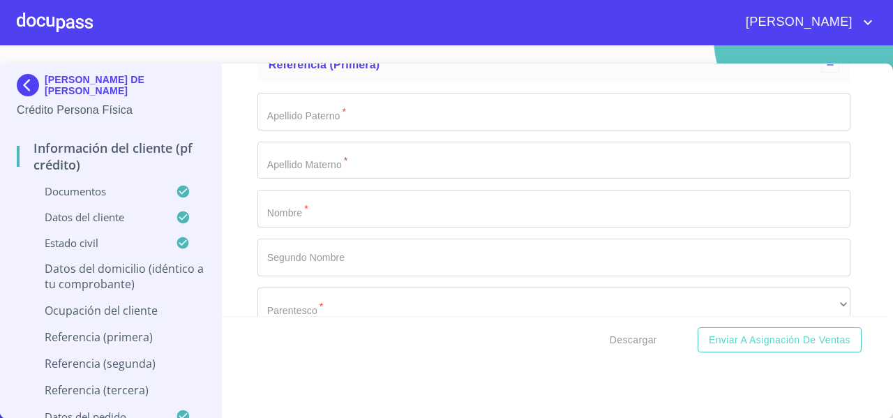
paste input "MIRAMAR 2DA ETAPA"
type input "MIRAMAR 2DA ETAPA"
paste input "45060"
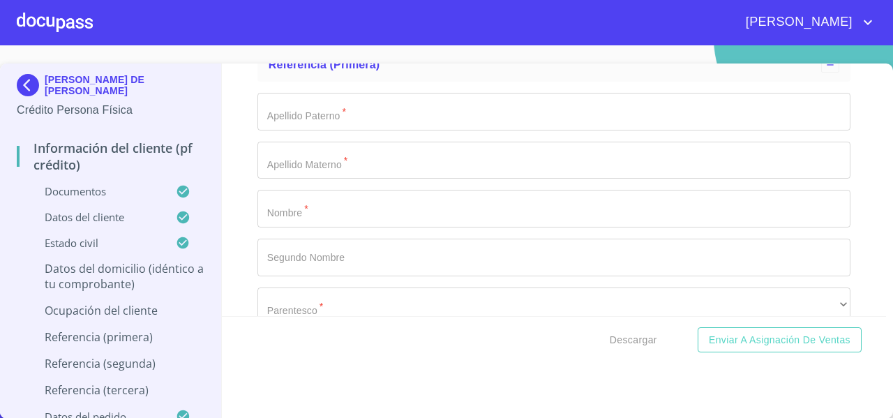
type input "45060"
click at [241, 214] on div "Información del cliente (PF crédito) Documentos Documento de identificación   *…" at bounding box center [554, 190] width 665 height 253
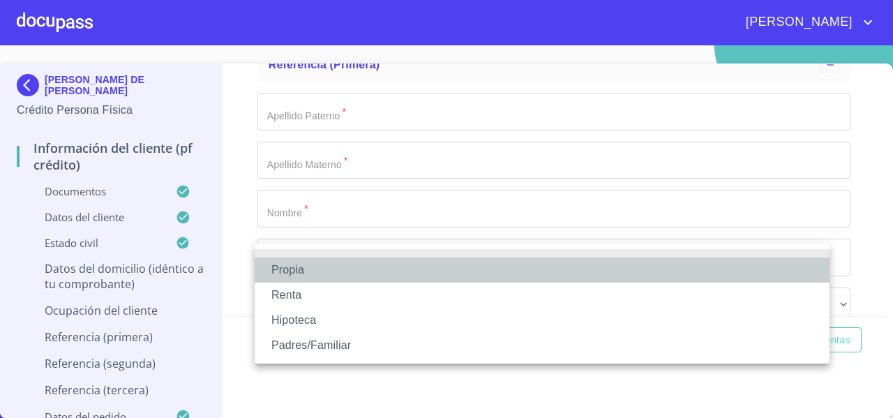
click at [262, 264] on li "Propia" at bounding box center [542, 270] width 575 height 25
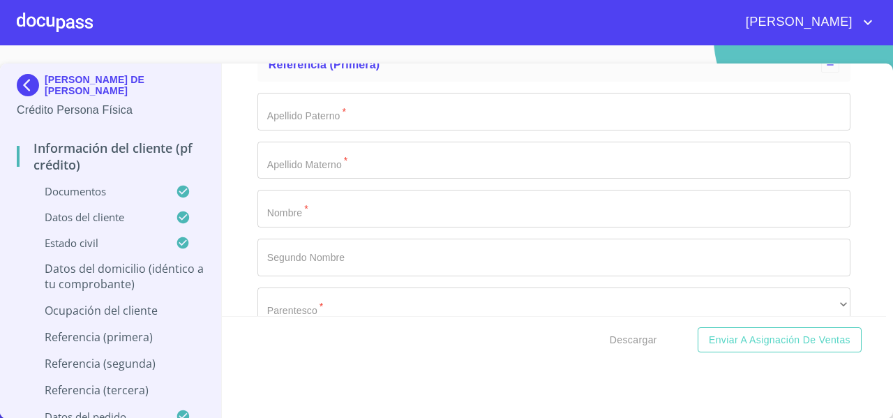
click at [251, 247] on div "Propia Renta Hipoteca Padres/Familiar" at bounding box center [446, 209] width 893 height 418
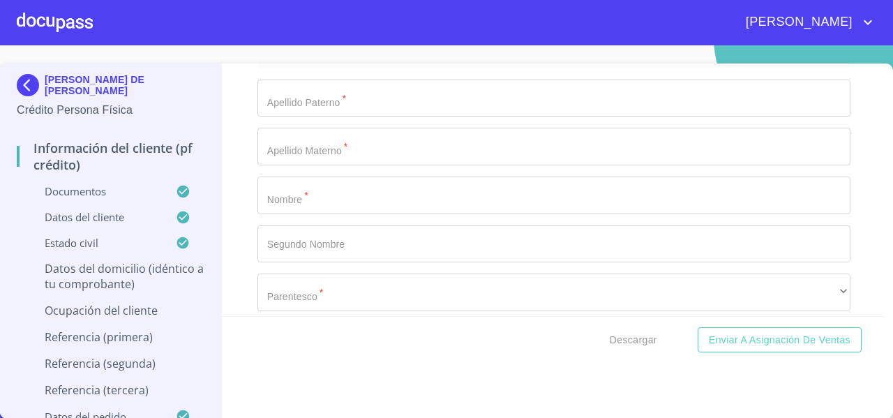
scroll to position [5825, 0]
type input "$2,000,000"
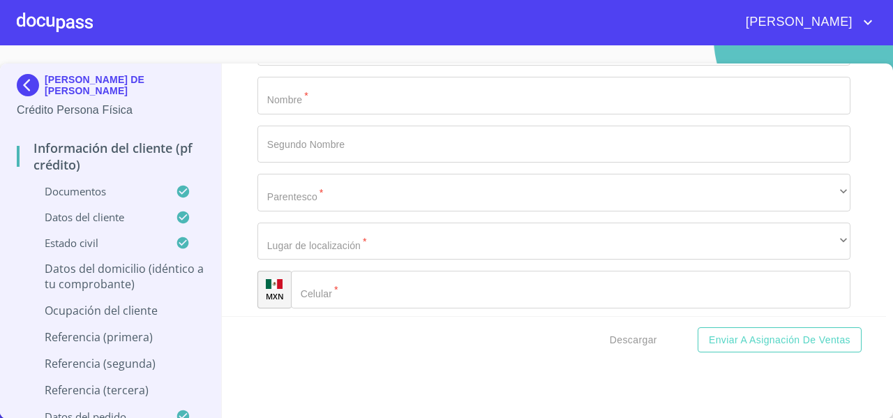
click at [250, 199] on div "Información del cliente (PF crédito) Documentos Documento de identificación   *…" at bounding box center [554, 190] width 665 height 253
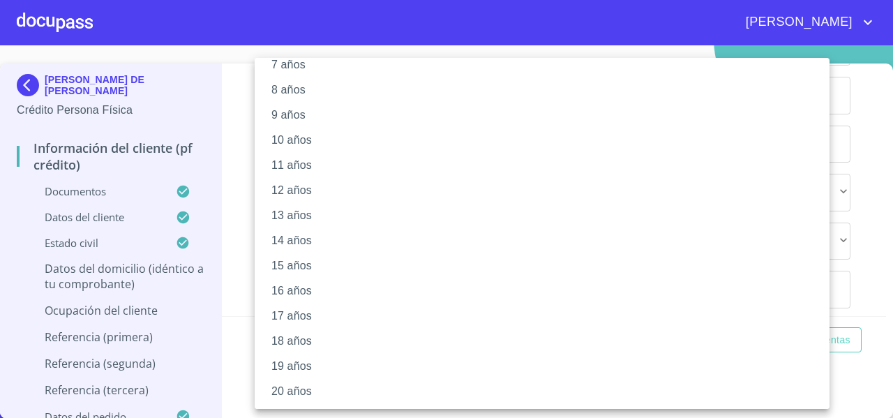
scroll to position [195, 0]
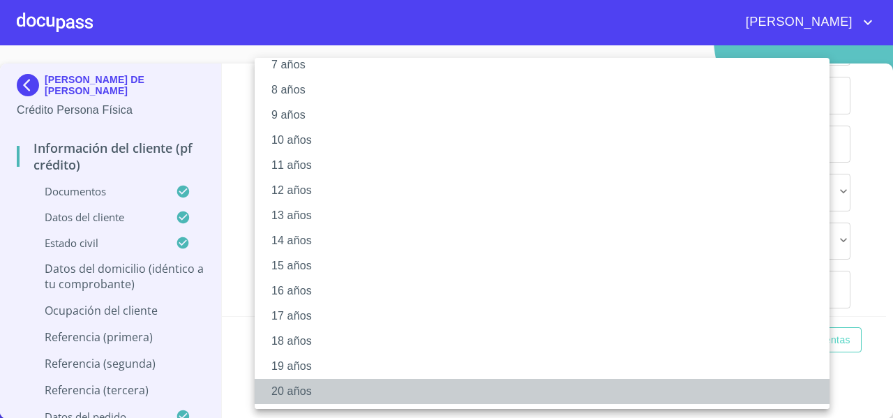
click at [298, 393] on li "20 años" at bounding box center [548, 391] width 586 height 25
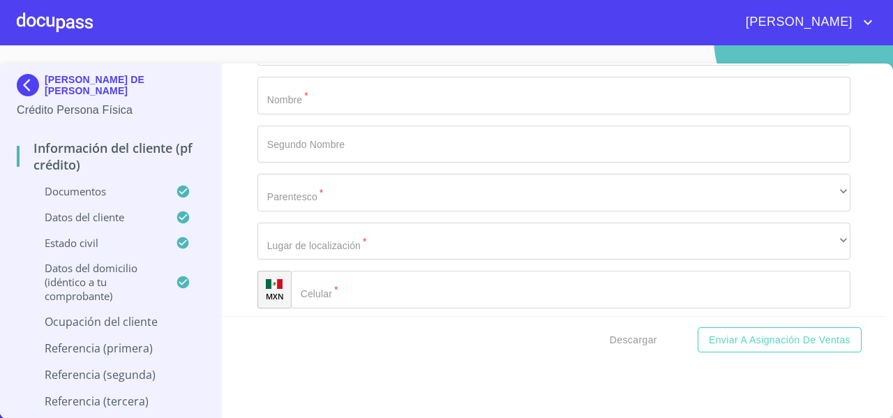
click at [229, 289] on div "Información del cliente (PF crédito) Documentos Documento de identificación   *…" at bounding box center [554, 190] width 665 height 253
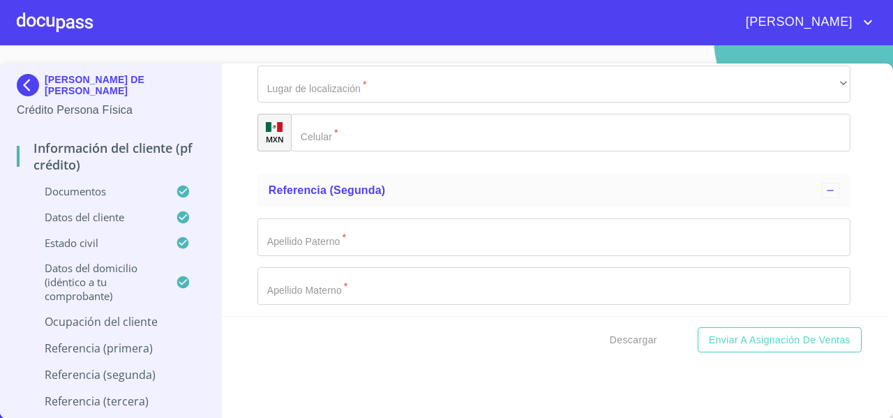
scroll to position [5989, 0]
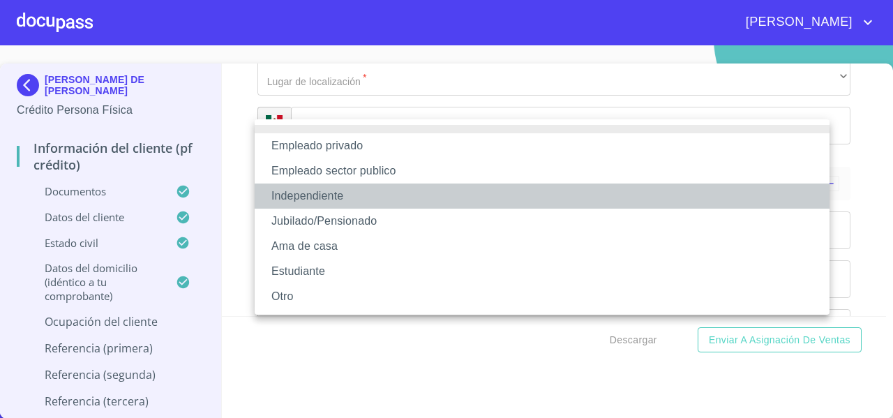
click at [304, 208] on li "Independiente" at bounding box center [542, 196] width 575 height 25
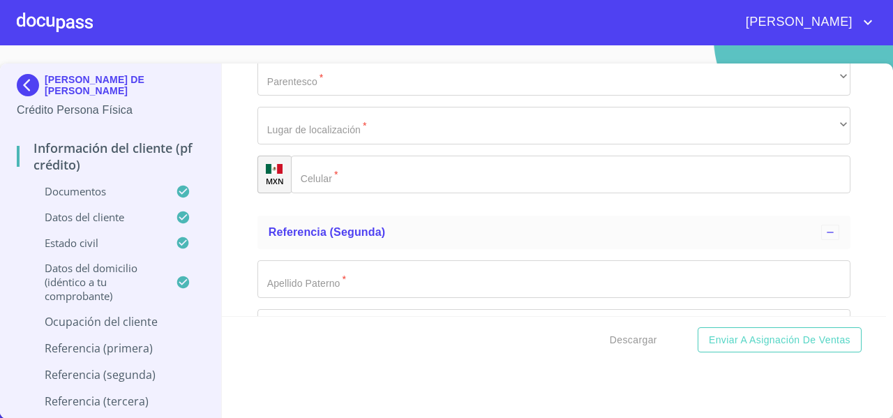
type input "100000"
click at [242, 228] on div "Información del cliente (PF crédito) Documentos Documento de identificación   *…" at bounding box center [554, 190] width 665 height 253
click at [251, 225] on div "Información del cliente (PF crédito) Documentos Documento de identificación   *…" at bounding box center [554, 190] width 665 height 253
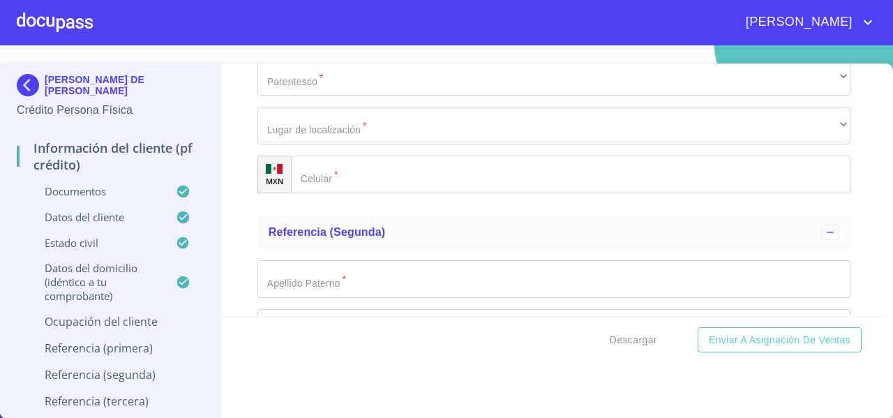
drag, startPoint x: 196, startPoint y: 94, endPoint x: 54, endPoint y: 68, distance: 144.0
click at [54, 68] on div "[PERSON_NAME] DE [PERSON_NAME] Crédito Persona Física Información del cliente (…" at bounding box center [111, 241] width 222 height 355
copy p "SE DE [DEMOGRAPHIC_DATA][PERSON_NAME]"
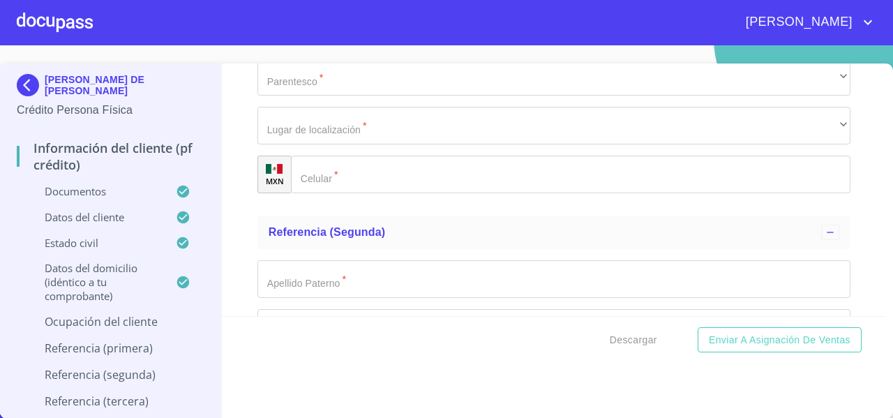
paste input "SE DE [DEMOGRAPHIC_DATA][PERSON_NAME]"
type input "[PERSON_NAME] DE [PERSON_NAME]"
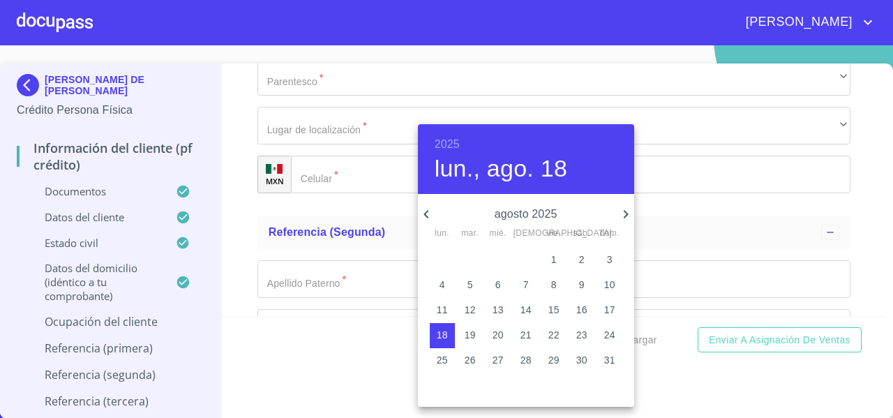
click at [576, 198] on div "[DATE] lun. mar. mié. jue. vie. sáb. dom. 28 29 30 31 1 2 3 4 5 6 7 8 9 10 11 1…" at bounding box center [526, 300] width 216 height 213
click at [449, 147] on h6 "2025" at bounding box center [447, 145] width 25 height 20
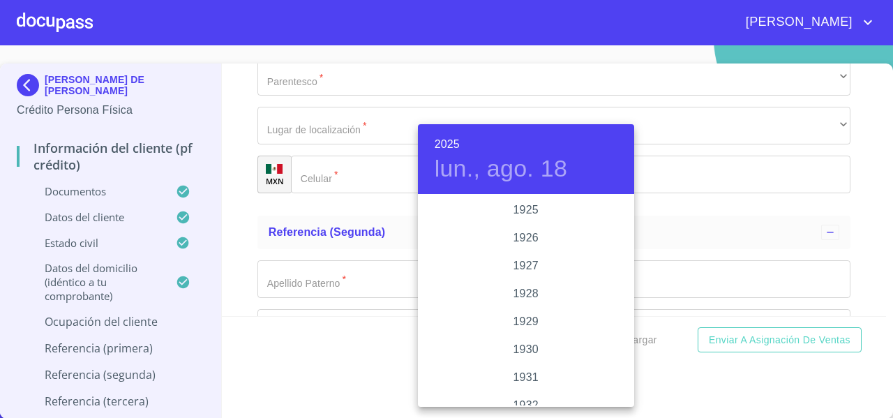
scroll to position [2708, 0]
click at [512, 228] on div "2023" at bounding box center [526, 238] width 216 height 28
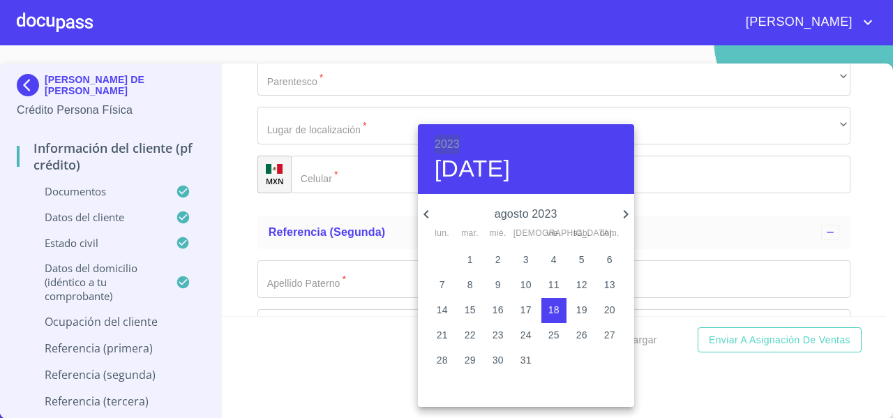
click at [454, 137] on h6 "2023" at bounding box center [447, 145] width 25 height 20
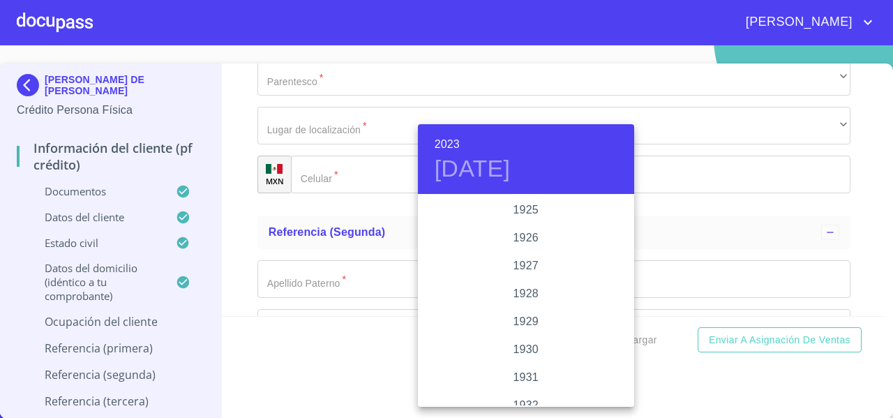
scroll to position [2652, 0]
click at [623, 198] on div "2020" at bounding box center [526, 210] width 216 height 28
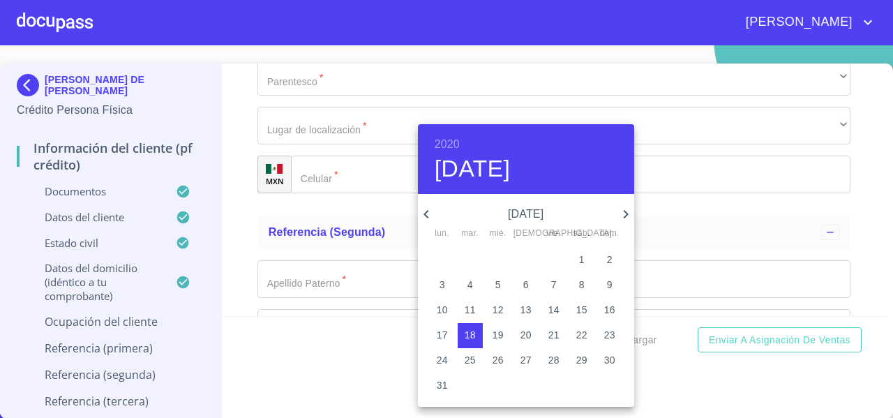
click at [431, 220] on icon "button" at bounding box center [426, 214] width 17 height 17
click at [451, 142] on h6 "2020" at bounding box center [447, 145] width 25 height 20
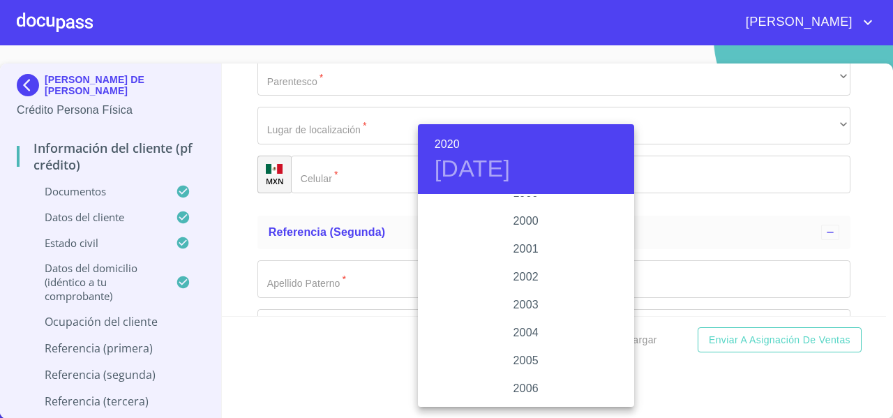
scroll to position [2098, 0]
click at [533, 211] on div "2000" at bounding box center [526, 206] width 216 height 28
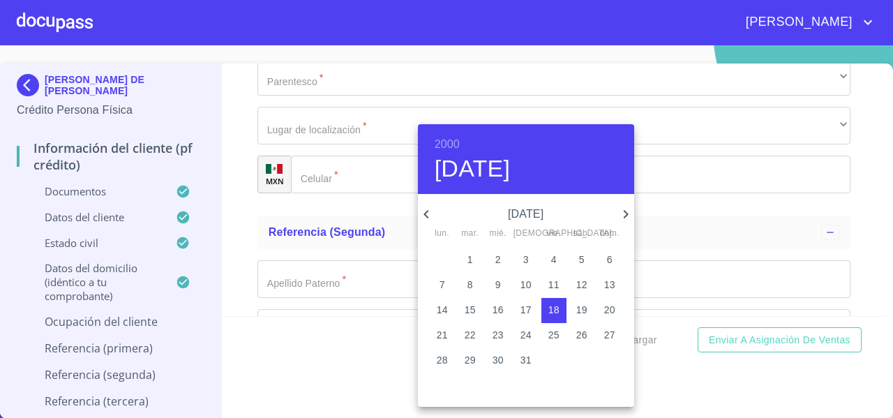
click at [428, 216] on icon "button" at bounding box center [426, 214] width 5 height 8
click at [444, 280] on p "3" at bounding box center [443, 285] width 6 height 14
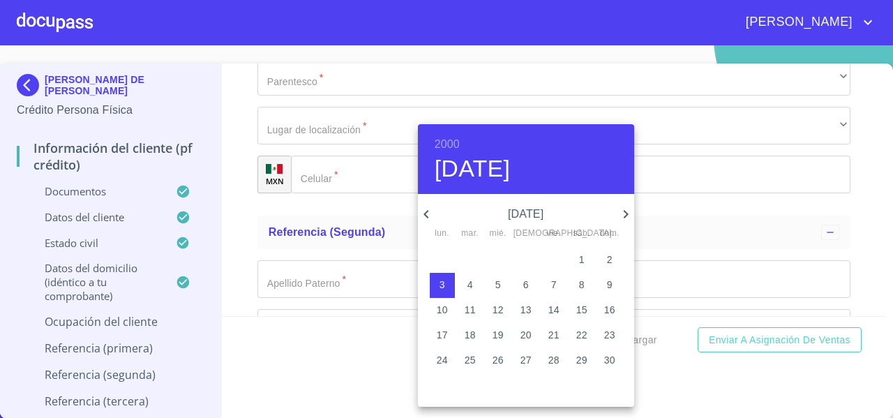
type input "[DATE]"
click at [241, 234] on div at bounding box center [446, 209] width 893 height 418
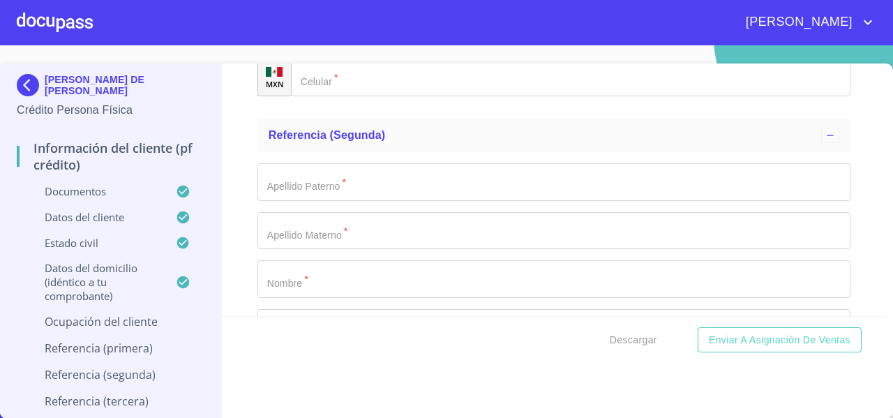
scroll to position [6144, 0]
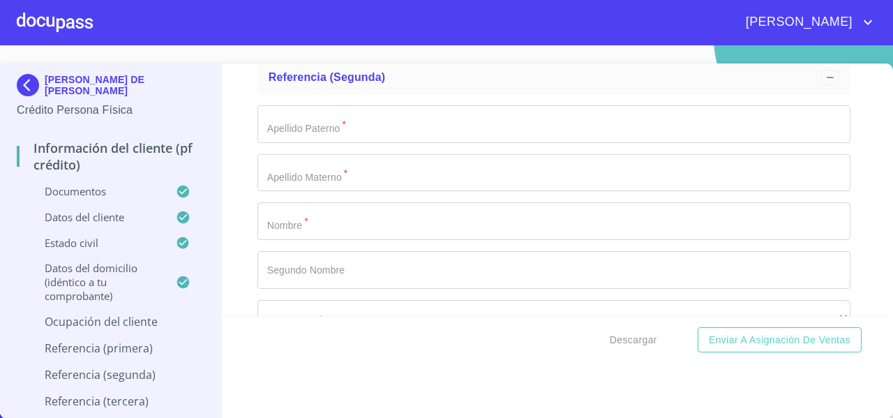
drag, startPoint x: 417, startPoint y: 180, endPoint x: 261, endPoint y: 181, distance: 155.6
type input "ALQUILER PARA EVENTOS Y RENTA DE MOTOS"
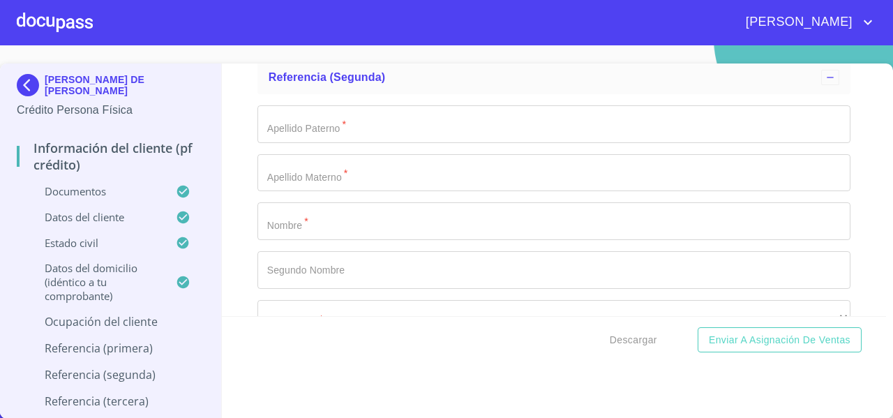
click at [241, 214] on div "Información del cliente (PF crédito) Documentos Documento de identificación   *…" at bounding box center [554, 190] width 665 height 253
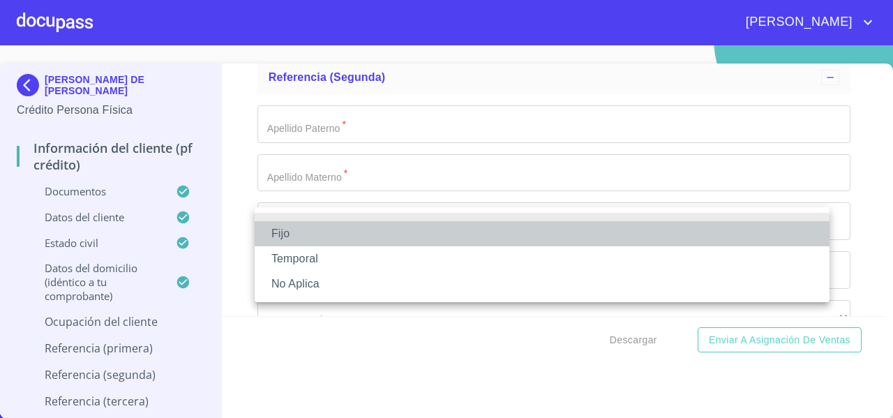
click at [276, 231] on li "Fijo" at bounding box center [542, 233] width 575 height 25
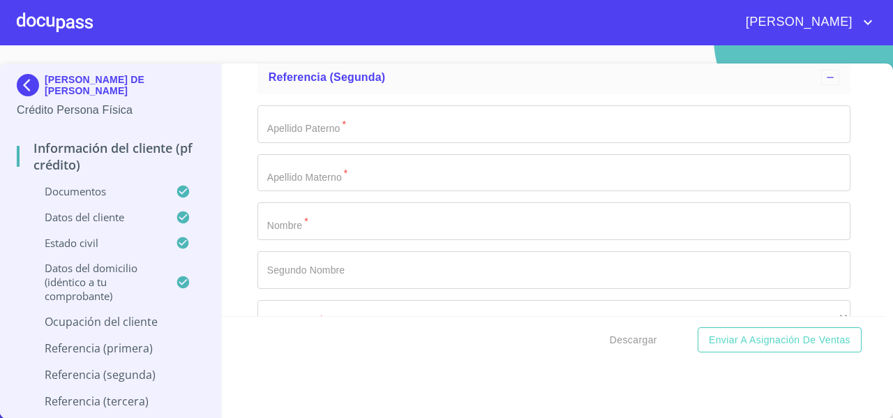
click at [245, 221] on div "Información del cliente (PF crédito) Documentos Documento de identificación   *…" at bounding box center [554, 190] width 665 height 253
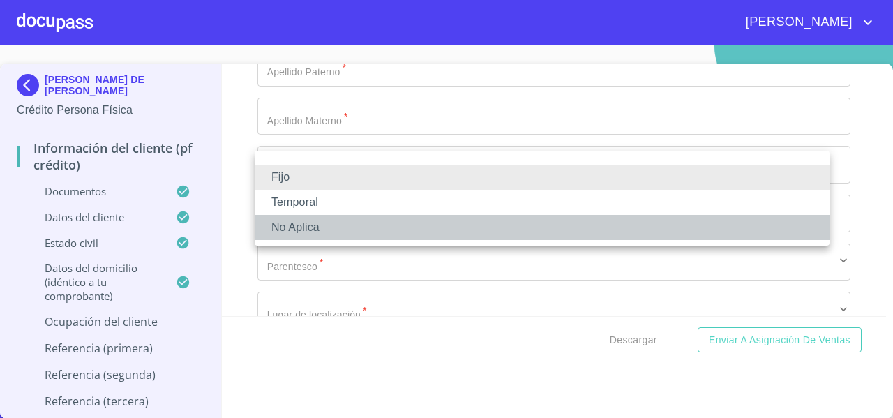
click at [277, 227] on li "No Aplica" at bounding box center [542, 227] width 575 height 25
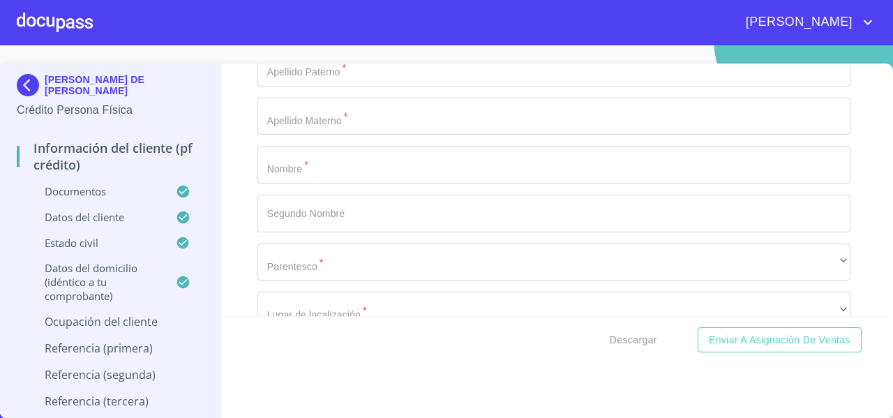
click at [247, 210] on div "Información del cliente (PF crédito) Documentos Documento de identificación   *…" at bounding box center [554, 190] width 665 height 253
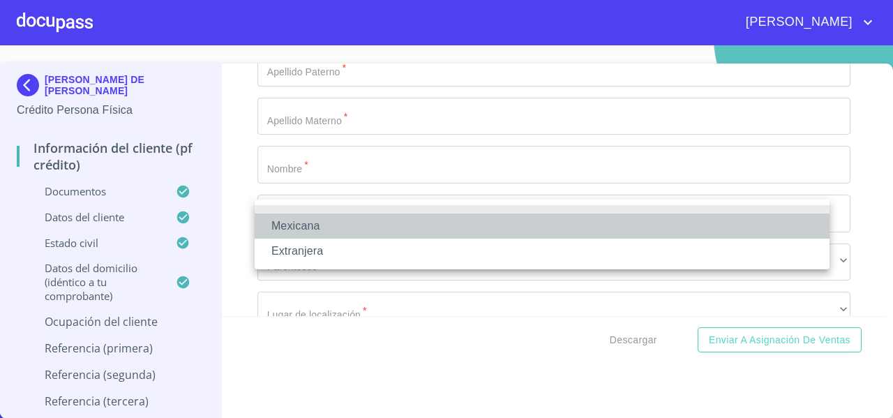
click at [287, 218] on li "Mexicana" at bounding box center [542, 226] width 575 height 25
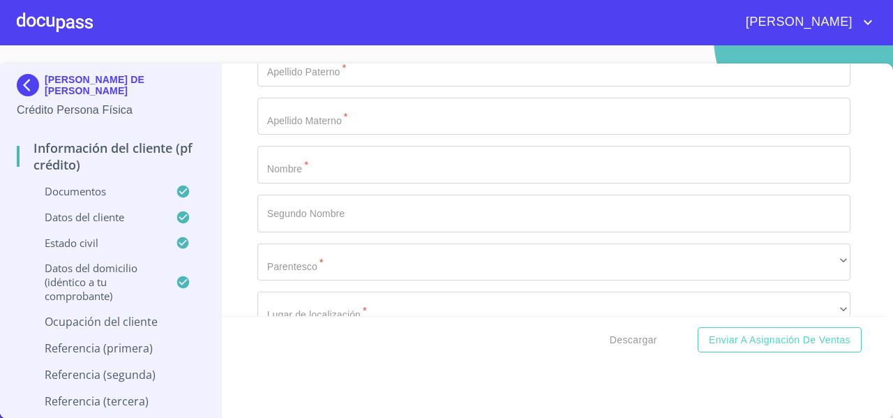
click at [244, 248] on div "Información del cliente (PF crédito) Documentos Documento de identificación   *…" at bounding box center [554, 190] width 665 height 253
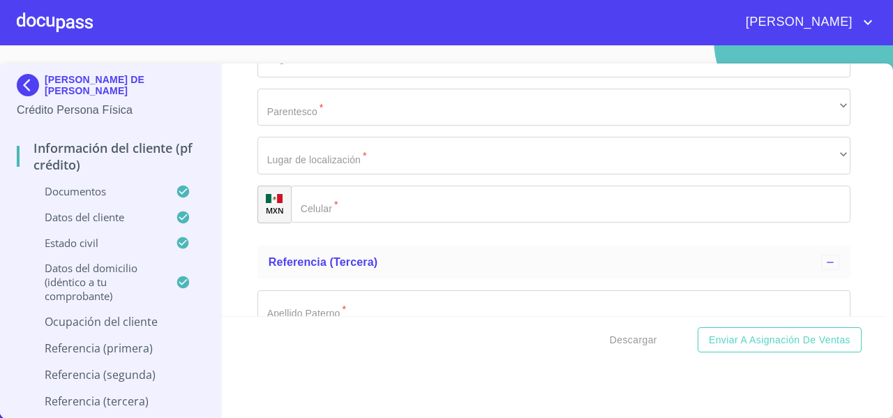
scroll to position [6356, 0]
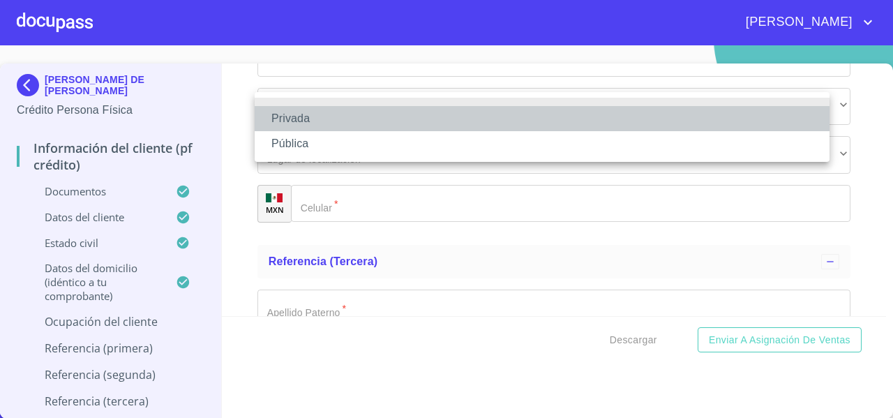
click at [297, 127] on li "Privada" at bounding box center [542, 118] width 575 height 25
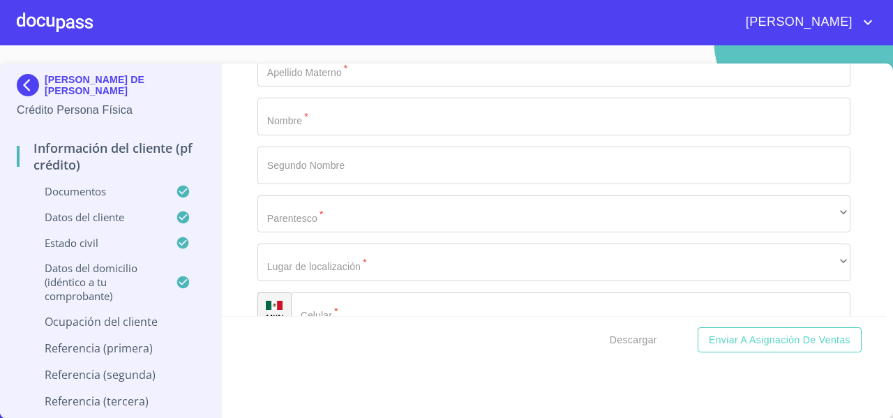
scroll to position [6248, 0]
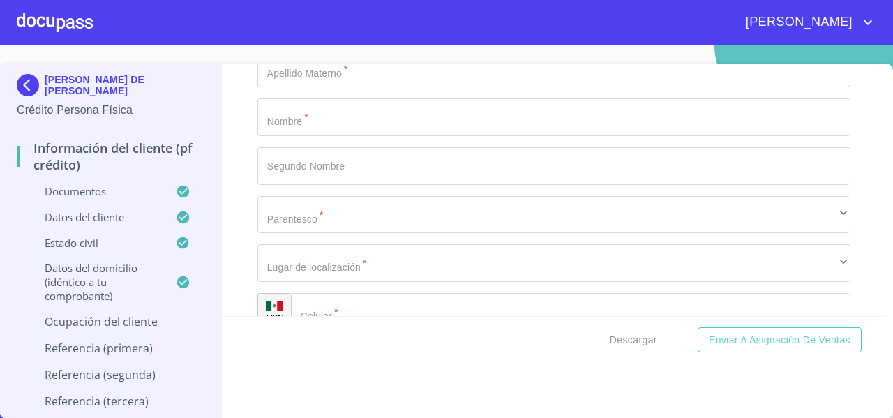
paste input "ALQUILER PARA EVENTOS Y RENTA DE MOTOS"
type input "ALQUILER PARA EVENTOS Y RENTA DE MOTOS"
type input "DUEÑO INDEPENDIENTE"
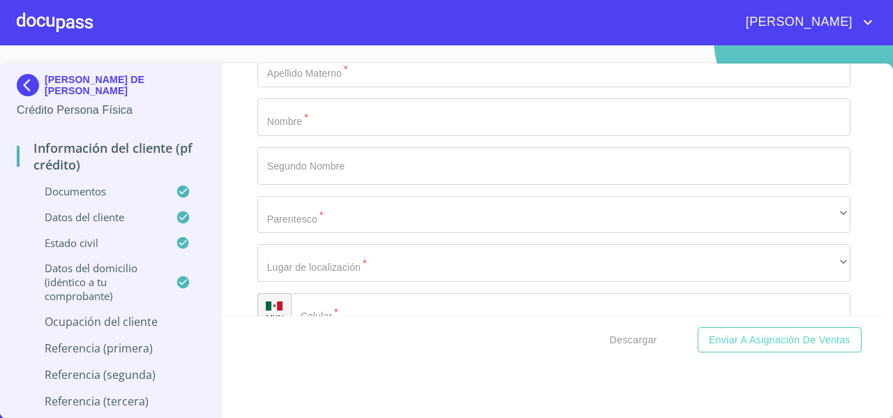
click at [237, 121] on div "Información del cliente (PF crédito) Documentos Documento de identificación   *…" at bounding box center [554, 190] width 665 height 253
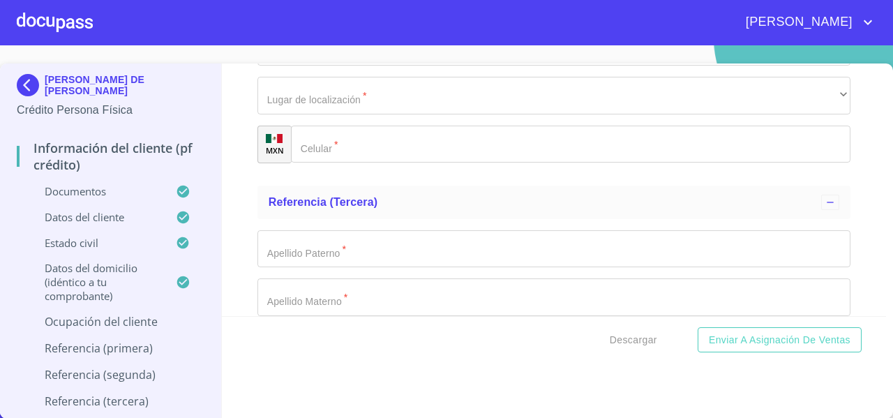
scroll to position [6417, 0]
paste input "[PHONE_NUMBER]"
type input "[PHONE_NUMBER]"
click at [238, 181] on div "Información del cliente (PF crédito) Documentos Documento de identificación   *…" at bounding box center [554, 190] width 665 height 253
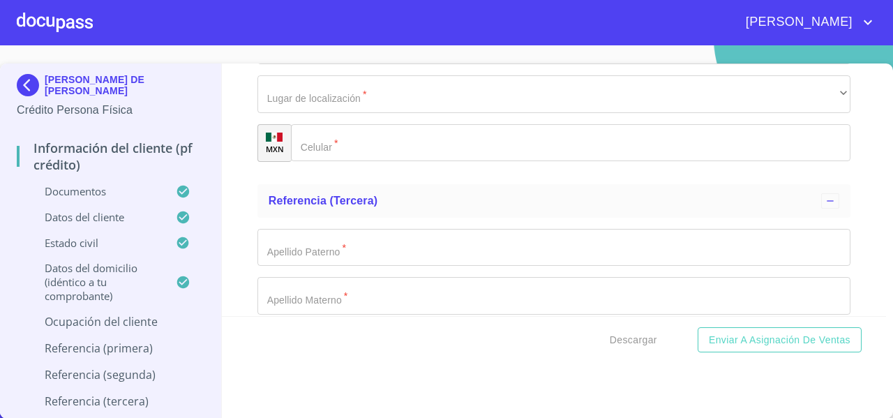
click at [234, 214] on div "Información del cliente (PF crédito) Documentos Documento de identificación   *…" at bounding box center [554, 190] width 665 height 253
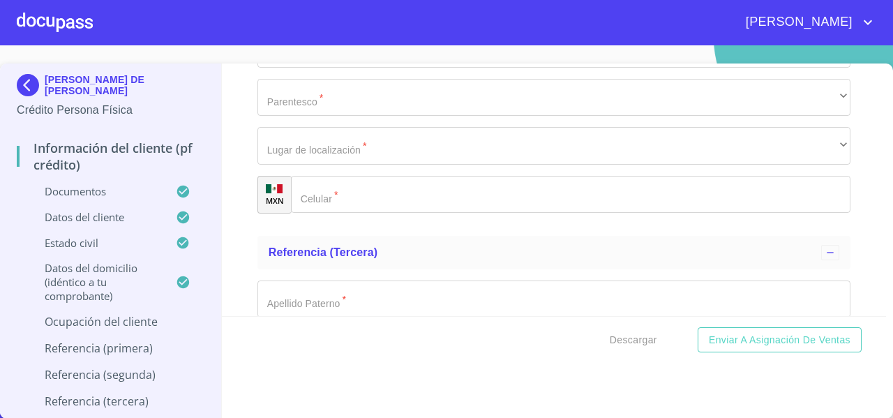
scroll to position [6368, 0]
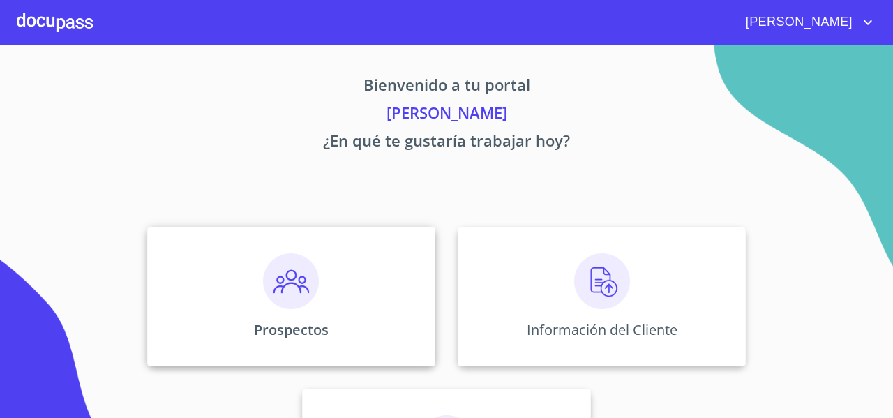
click at [251, 245] on div "Prospectos" at bounding box center [291, 297] width 288 height 140
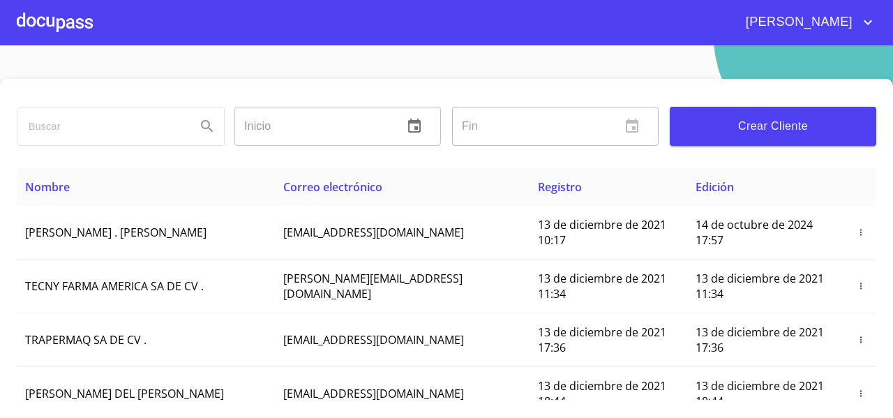
click at [86, 123] on input "search" at bounding box center [100, 126] width 167 height 38
click at [204, 128] on icon "Search" at bounding box center [207, 126] width 12 height 12
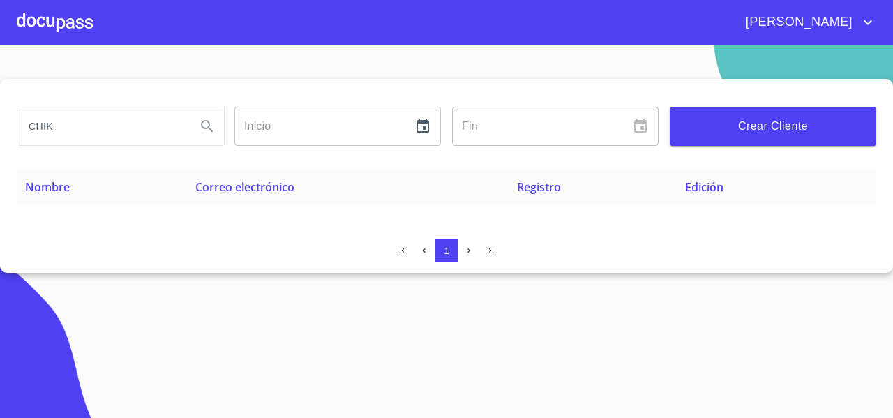
click at [105, 130] on input "CHIK" at bounding box center [100, 126] width 167 height 38
type input "[DEMOGRAPHIC_DATA]"
